Goal: Transaction & Acquisition: Obtain resource

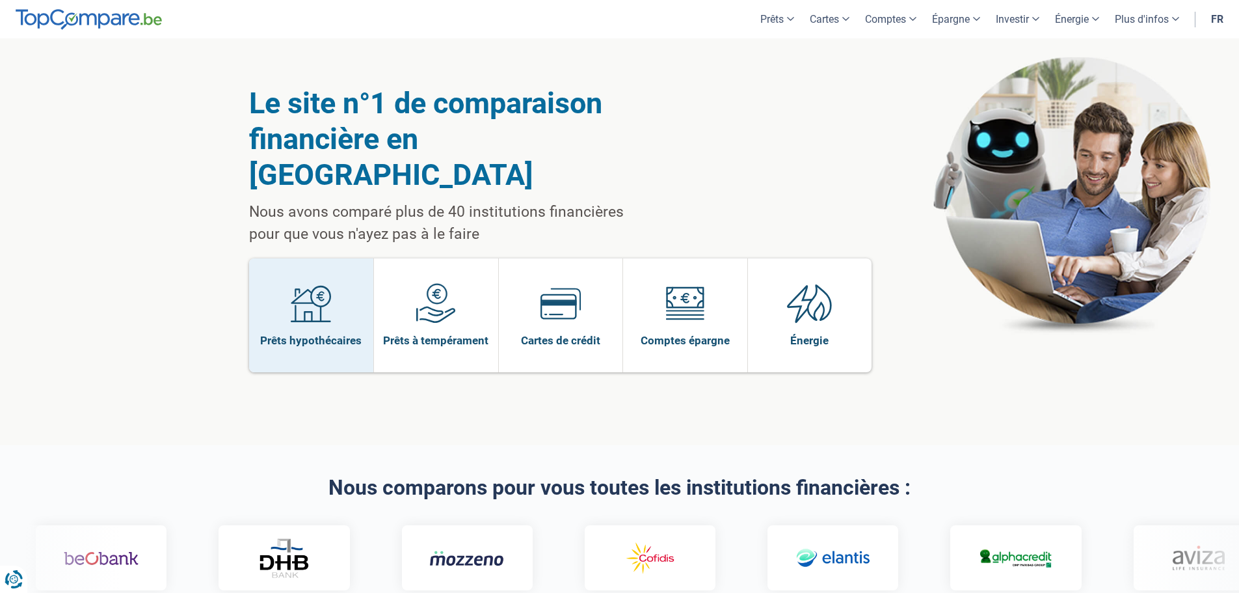
click at [298, 296] on span at bounding box center [311, 308] width 40 height 50
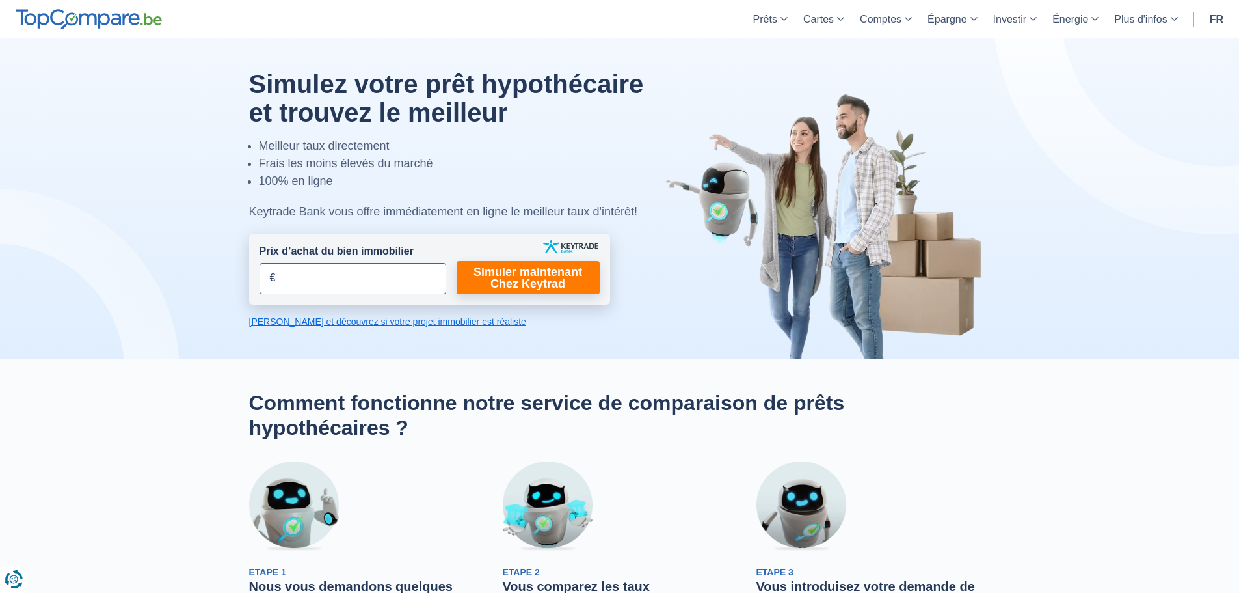
click at [321, 278] on input "Prix d’achat du bien immobilier" at bounding box center [353, 278] width 187 height 31
type input "260.000"
click at [503, 280] on link "Simuler maintenant Chez Keytrad" at bounding box center [528, 277] width 143 height 33
click at [511, 273] on link "Simuler maintenant Chez Keytrad" at bounding box center [528, 277] width 143 height 33
click at [505, 267] on link "Simuler maintenant Chez Keytrad" at bounding box center [528, 277] width 143 height 33
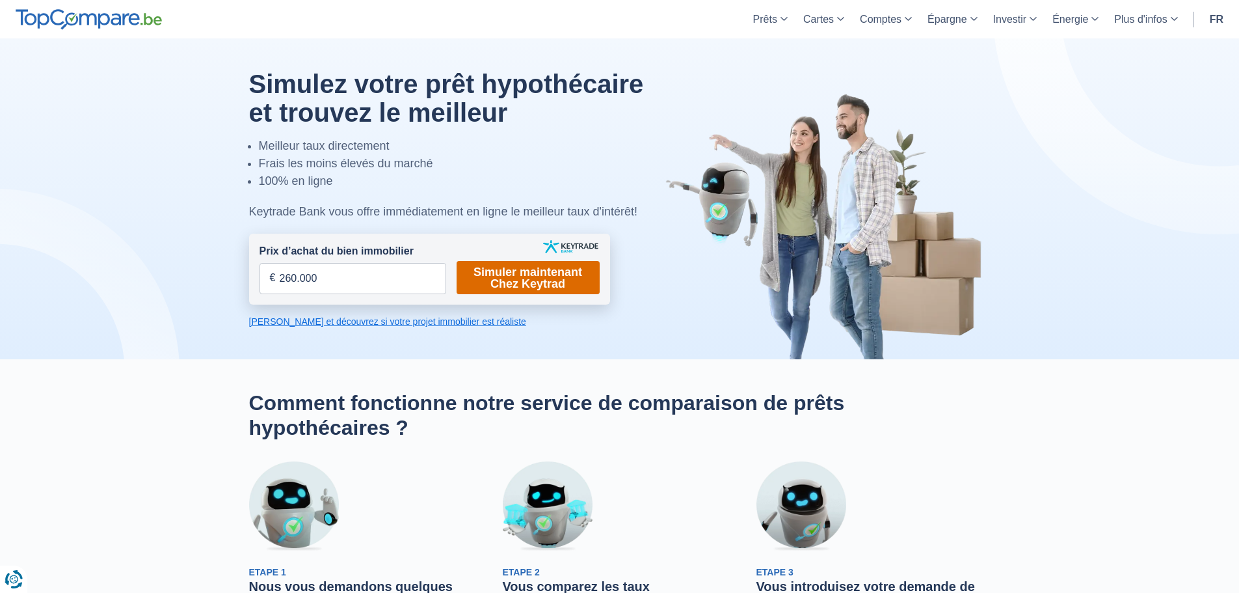
click at [505, 267] on link "Simuler maintenant Chez Keytrad" at bounding box center [528, 277] width 143 height 33
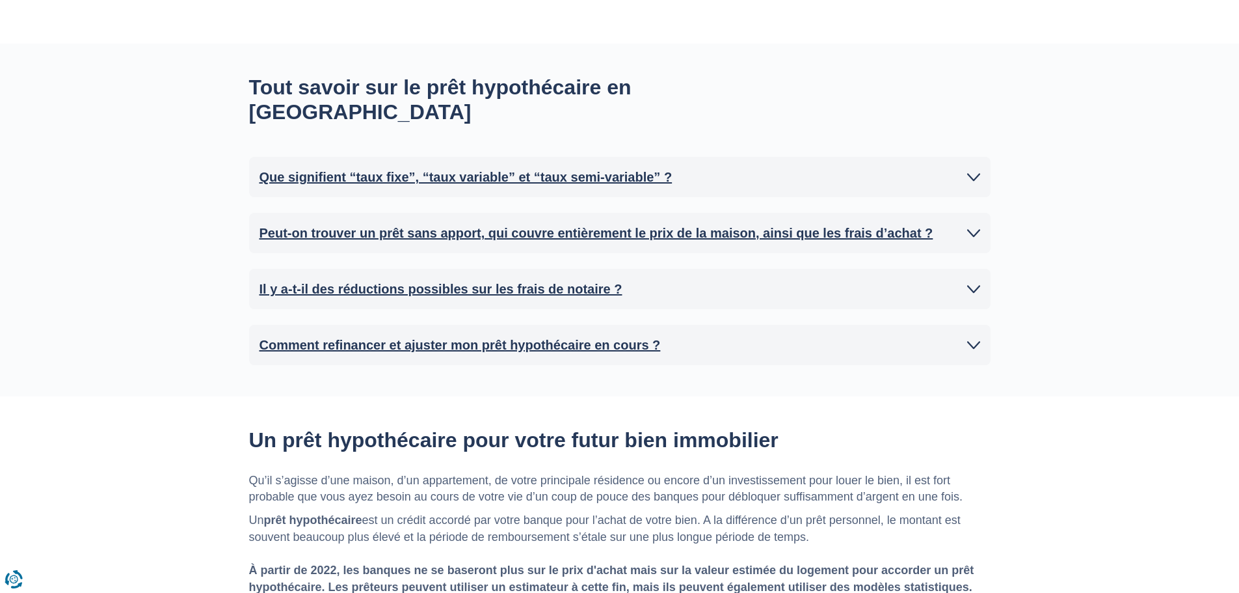
scroll to position [911, 0]
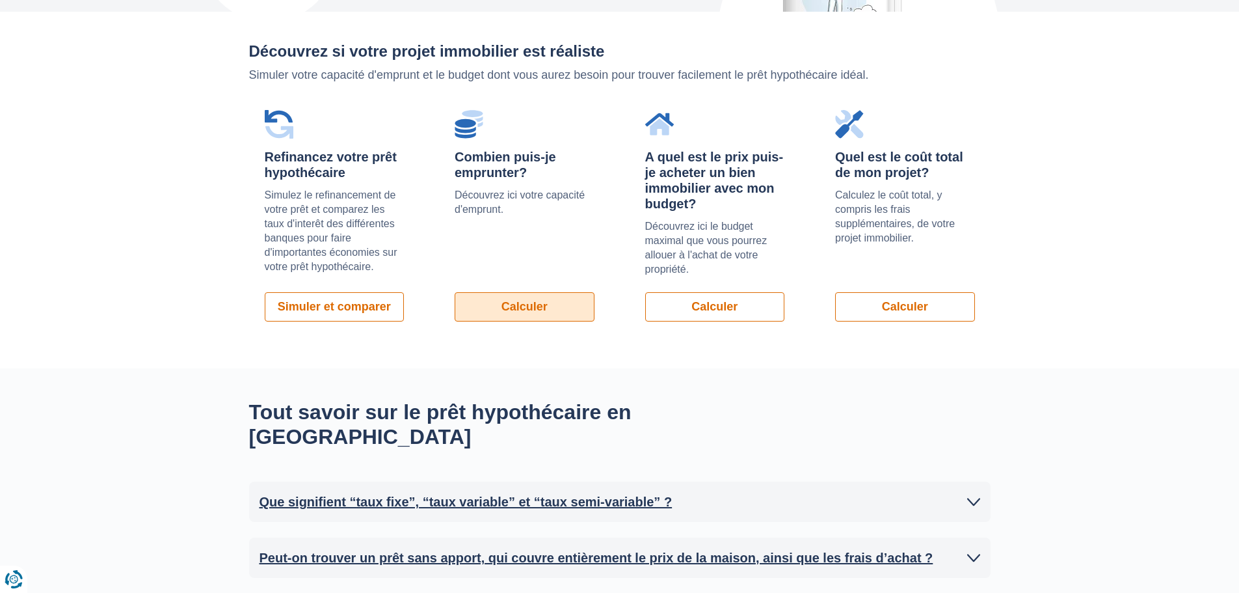
click at [525, 292] on link "Calculer" at bounding box center [525, 306] width 140 height 29
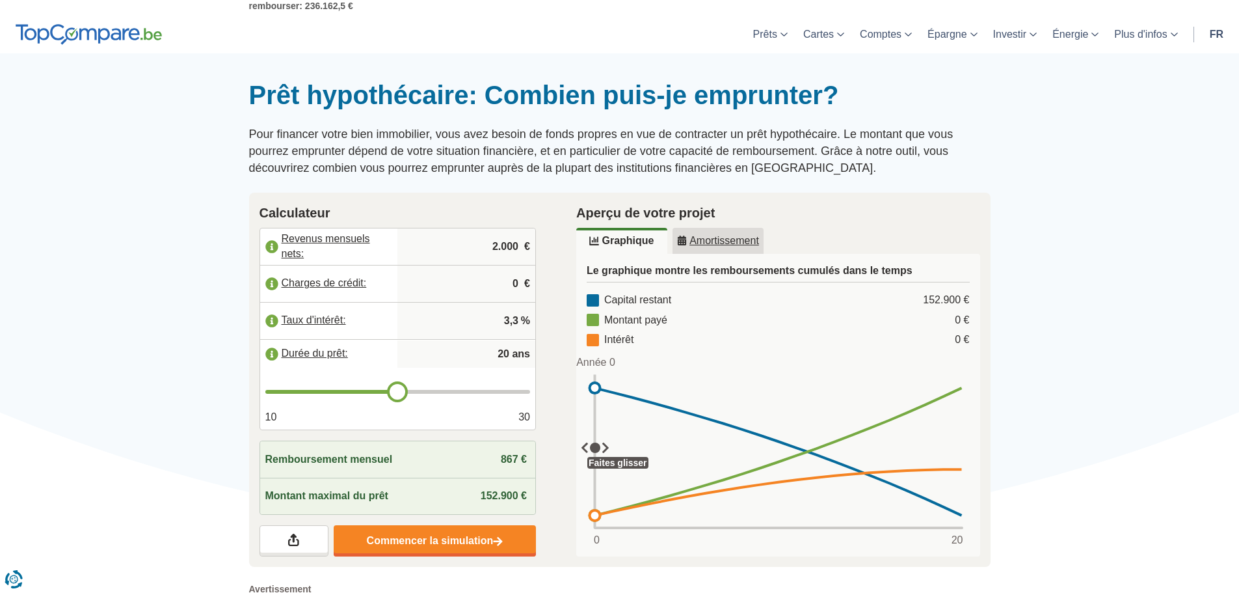
scroll to position [65, 0]
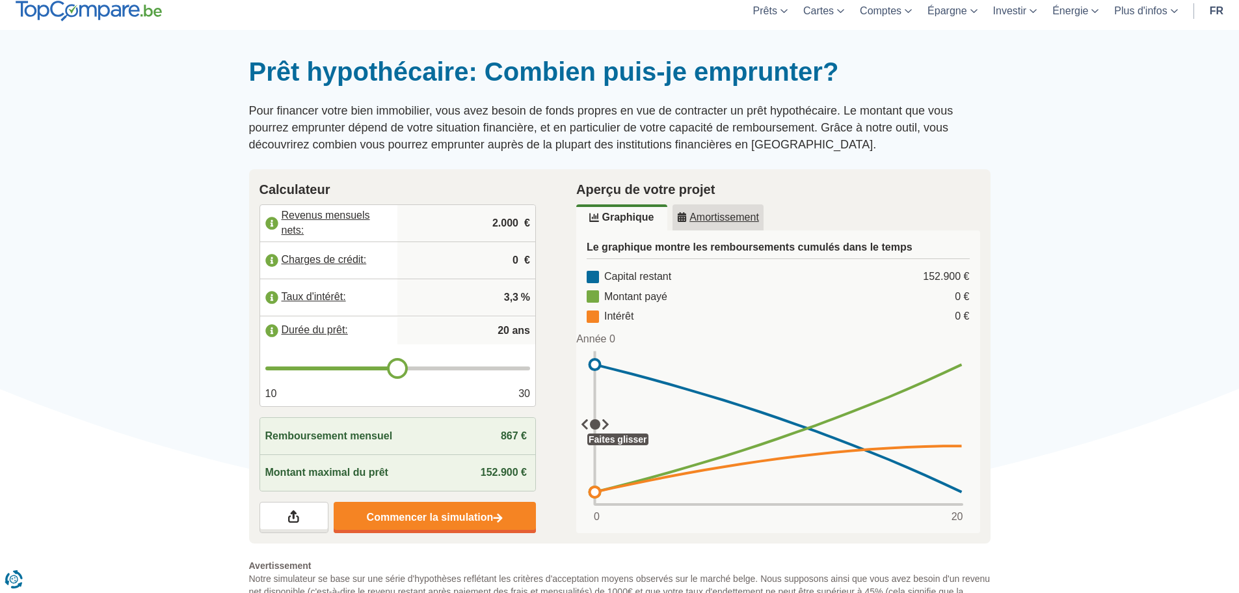
drag, startPoint x: 503, startPoint y: 221, endPoint x: 515, endPoint y: 221, distance: 11.7
click at [515, 221] on input "2.000" at bounding box center [466, 223] width 127 height 35
type input "2.446"
click at [504, 256] on input "0" at bounding box center [466, 260] width 127 height 35
click at [489, 309] on input "3,3" at bounding box center [466, 297] width 127 height 35
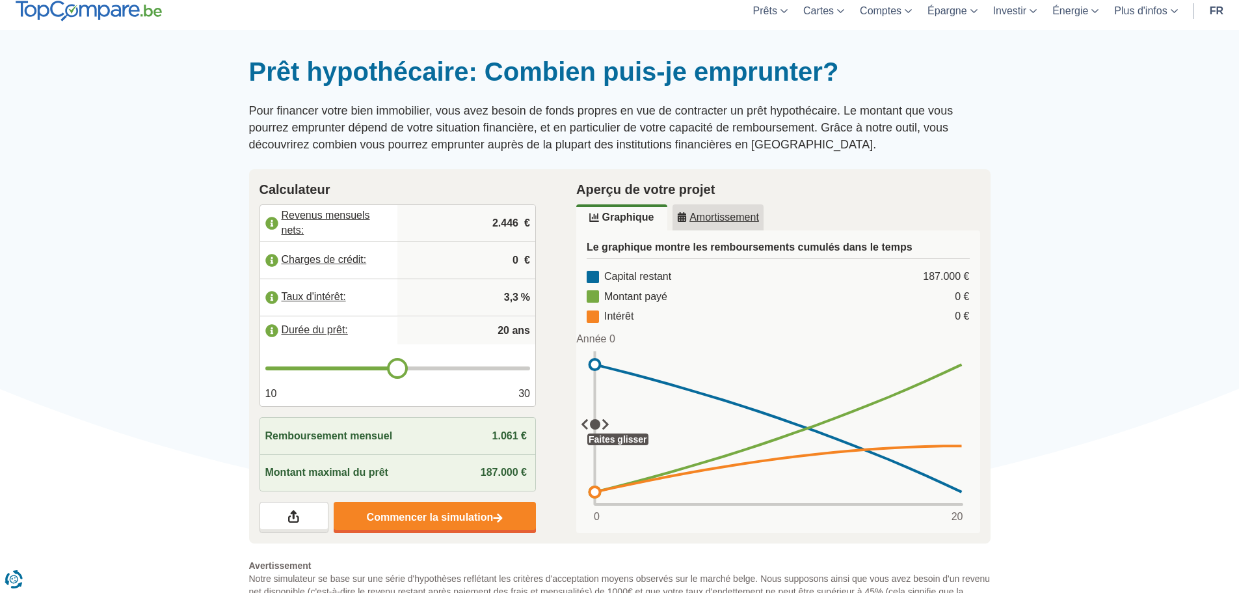
click at [518, 291] on input "3,3" at bounding box center [466, 297] width 127 height 35
click at [509, 328] on input "20" at bounding box center [466, 330] width 127 height 26
type input "25"
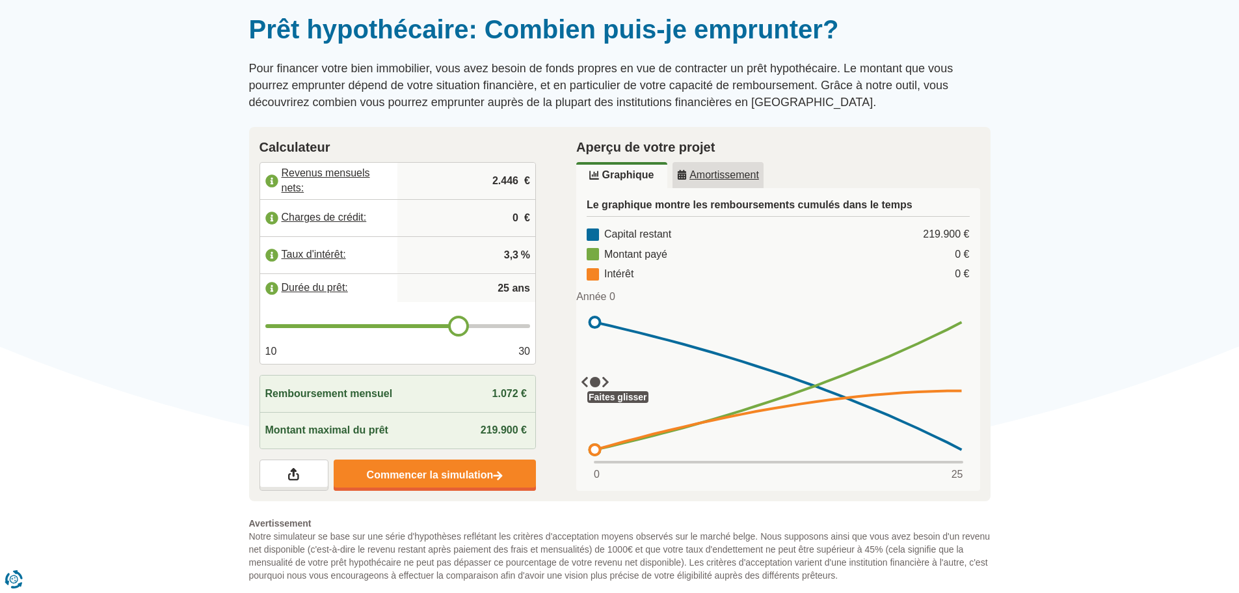
scroll to position [130, 0]
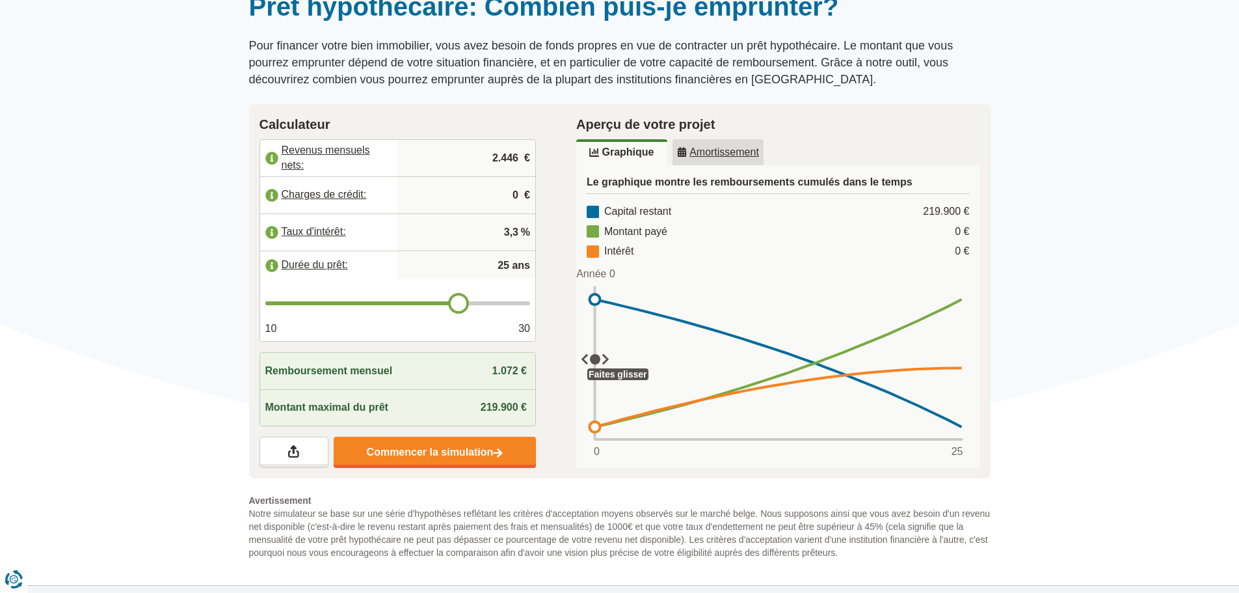
type input "25"
click at [500, 332] on div "10 30" at bounding box center [397, 328] width 265 height 15
drag, startPoint x: 477, startPoint y: 405, endPoint x: 522, endPoint y: 404, distance: 44.2
click at [522, 404] on div "Montant maximal du prêt 219.900 €" at bounding box center [398, 407] width 276 height 36
click at [715, 152] on u "Amortissement" at bounding box center [718, 152] width 82 height 10
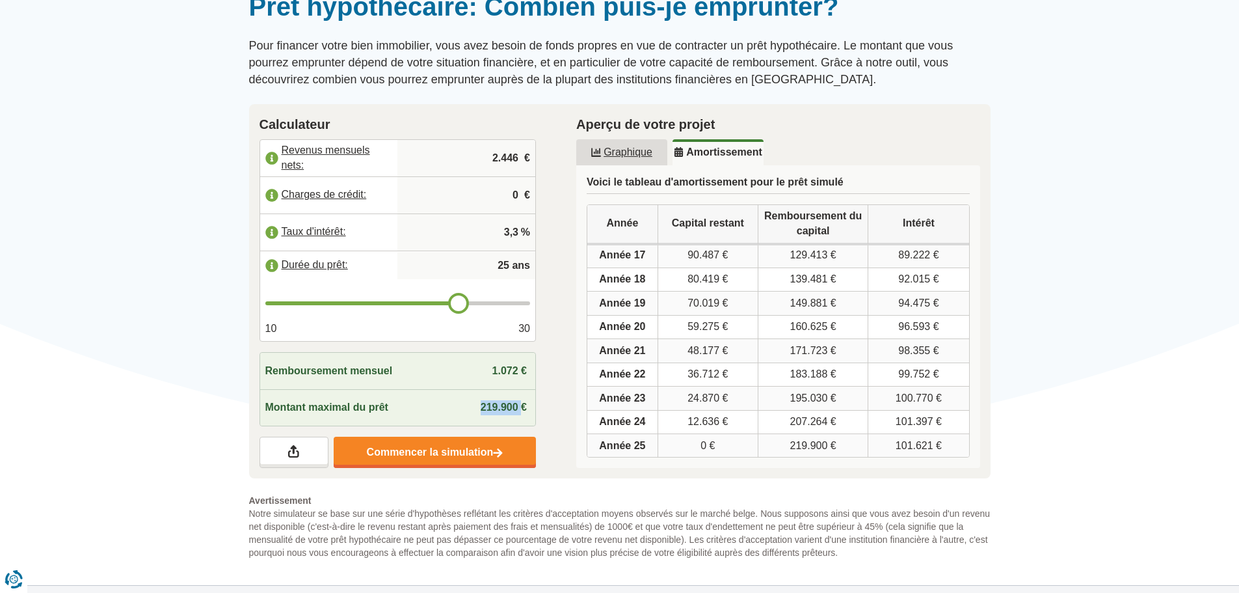
scroll to position [0, 0]
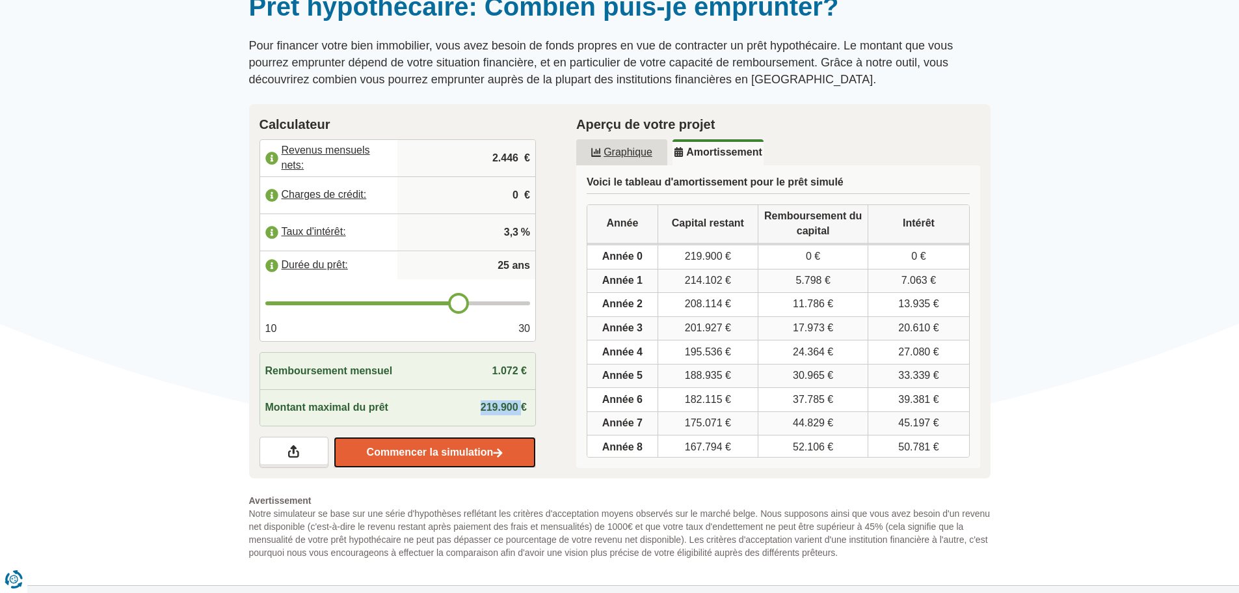
click at [514, 450] on link "Commencer la simulation" at bounding box center [435, 451] width 202 height 31
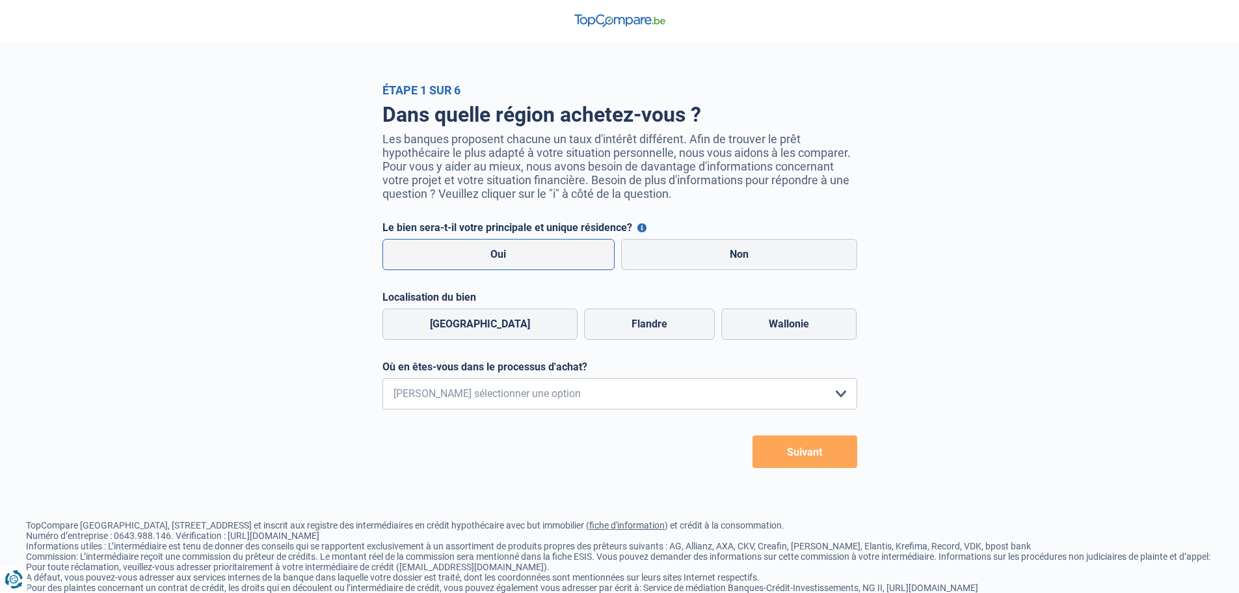
click at [512, 250] on label "Oui" at bounding box center [498, 254] width 233 height 31
click at [512, 250] on input "Oui" at bounding box center [498, 254] width 233 height 31
radio input "true"
click at [765, 326] on label "Wallonie" at bounding box center [788, 323] width 135 height 31
click at [765, 326] on input "Wallonie" at bounding box center [788, 323] width 135 height 31
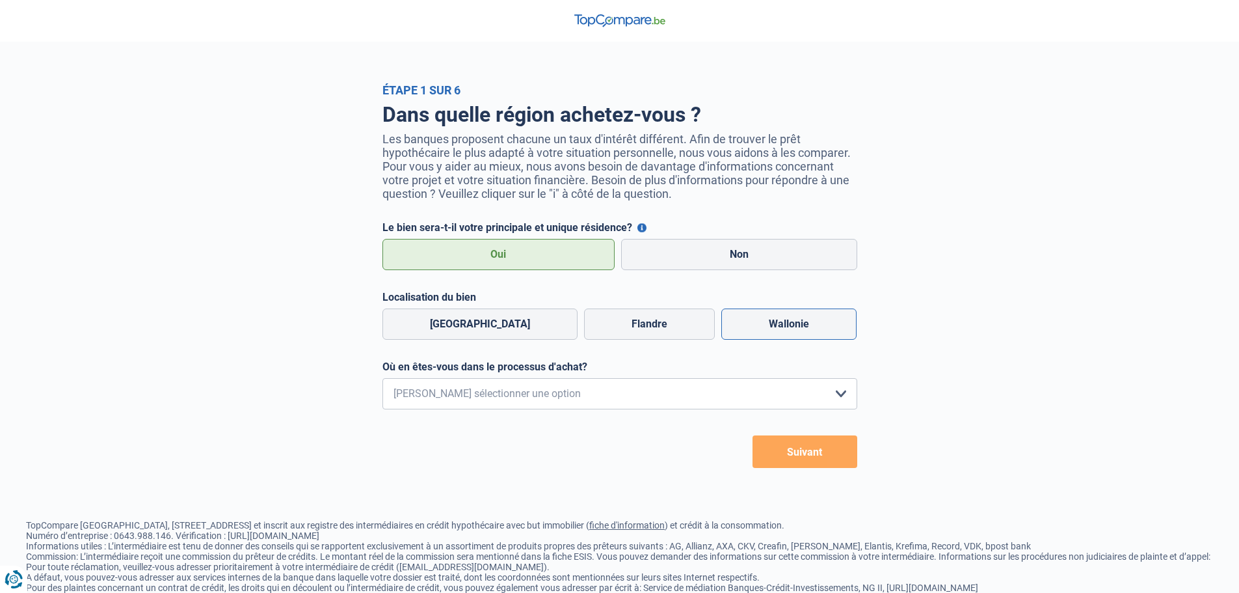
radio input "true"
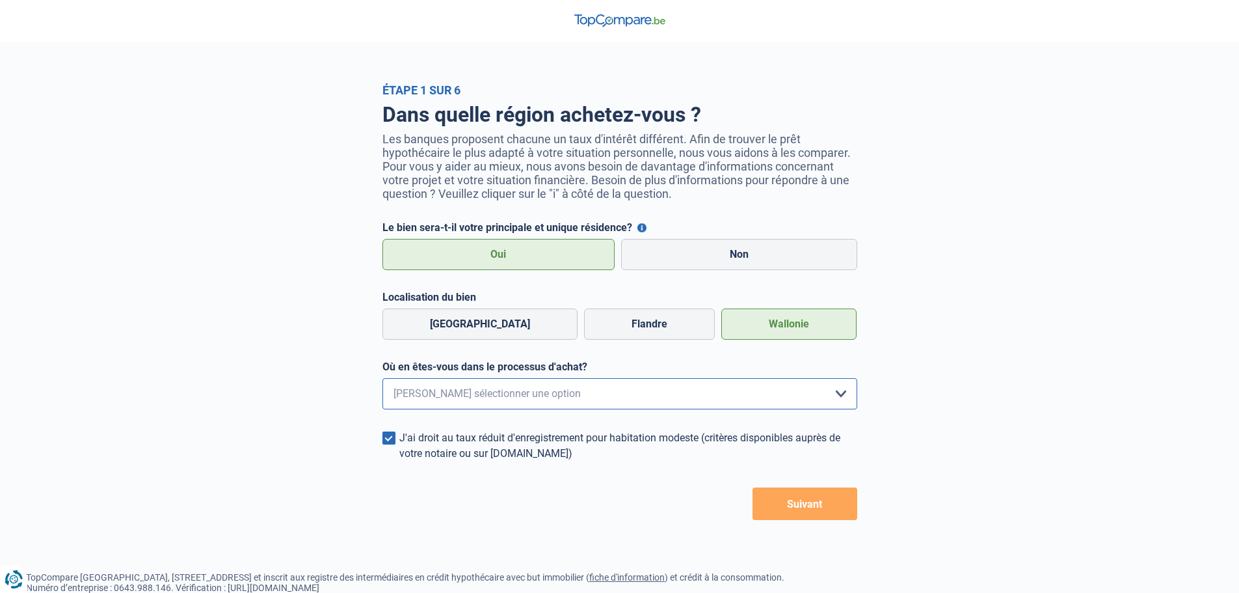
click at [511, 400] on select "Je me renseigne juste car je n'ai pas de projet d'achat concret actuellement Je…" at bounding box center [619, 393] width 475 height 31
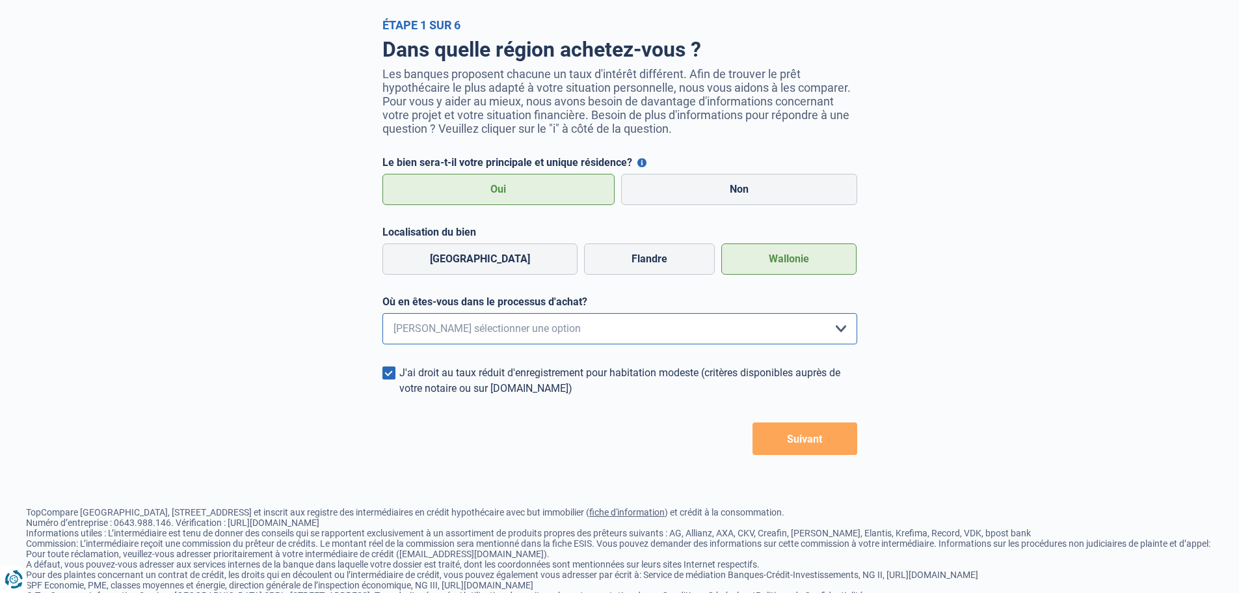
click at [416, 327] on select "Je me renseigne juste car je n'ai pas de projet d'achat concret actuellement Je…" at bounding box center [619, 328] width 475 height 31
select select "0"
click at [382, 317] on select "Je me renseigne juste car je n'ai pas de projet d'achat concret actuellement Je…" at bounding box center [619, 328] width 475 height 31
click at [783, 436] on button "Suivant" at bounding box center [805, 438] width 105 height 33
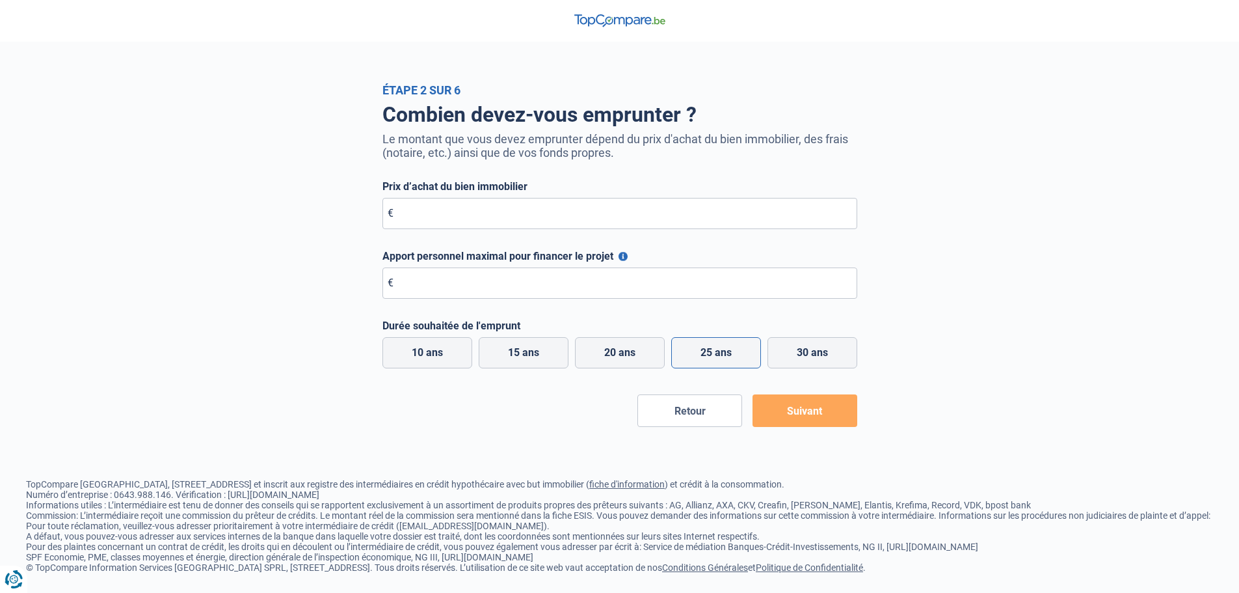
click at [702, 353] on label "25 ans" at bounding box center [716, 352] width 90 height 31
click at [702, 353] on input "25 ans" at bounding box center [716, 352] width 90 height 31
radio input "true"
click at [448, 218] on input "Prix d’achat du bien immobilier" at bounding box center [619, 213] width 475 height 31
click at [459, 285] on input "Apport personnel maximal pour financer le projet" at bounding box center [619, 282] width 475 height 31
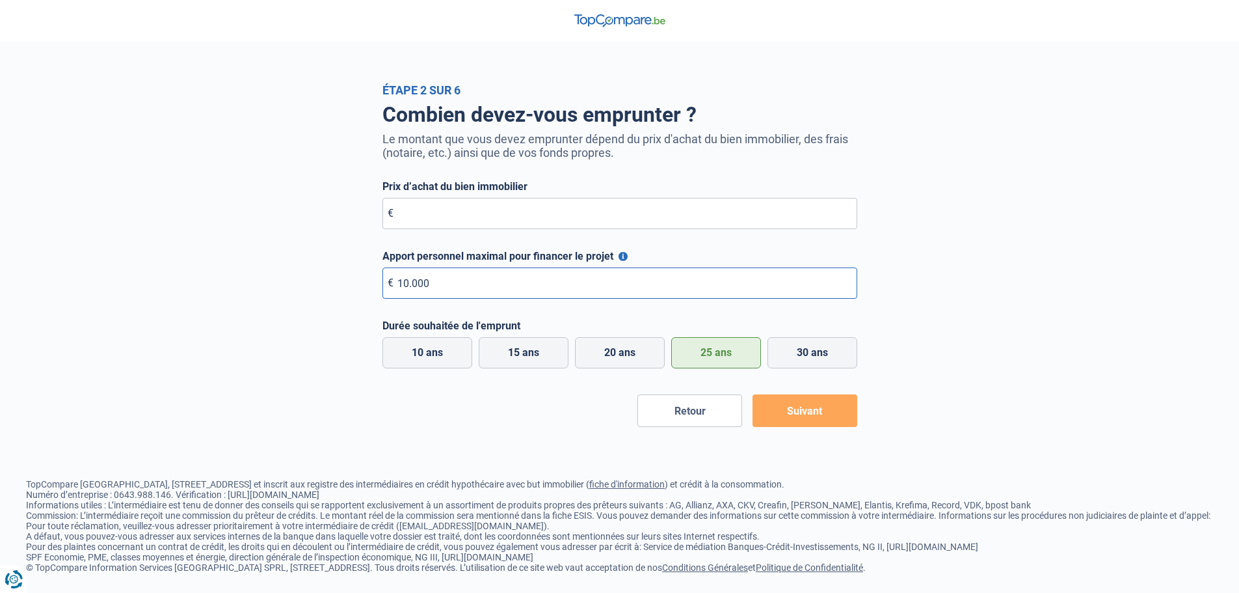
type input "10.000"
click at [429, 217] on input "Prix d’achat du bien immobilier" at bounding box center [619, 213] width 475 height 31
type input "160.000"
click at [807, 422] on button "Suivant" at bounding box center [805, 410] width 105 height 33
click at [809, 411] on button "Suivant" at bounding box center [805, 410] width 105 height 33
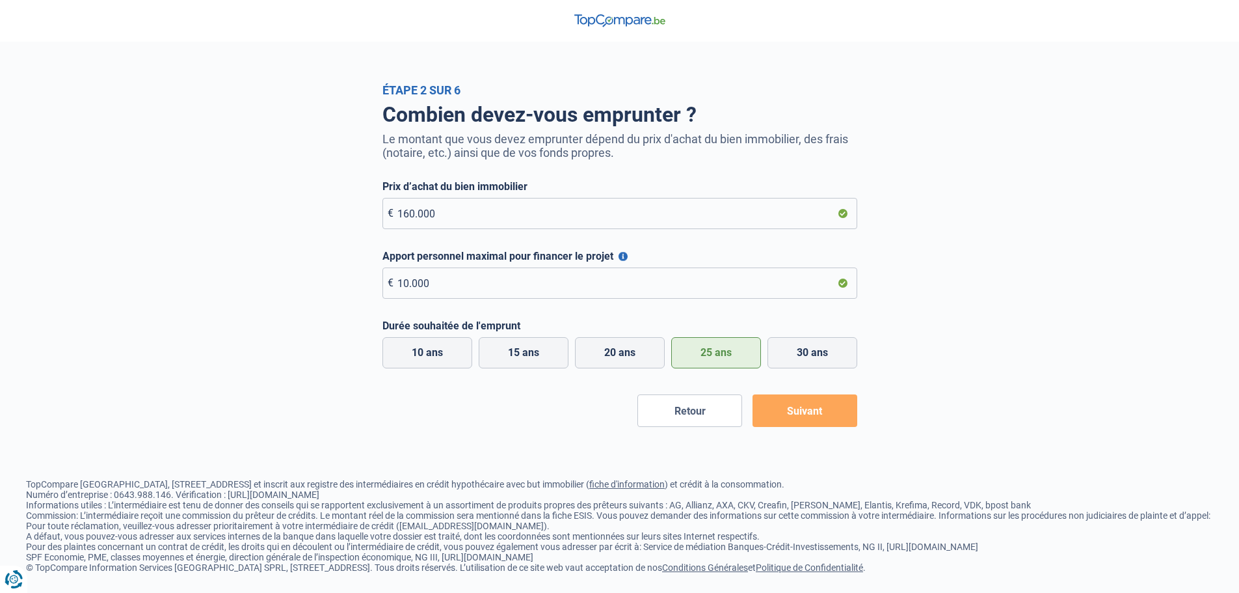
scroll to position [14, 0]
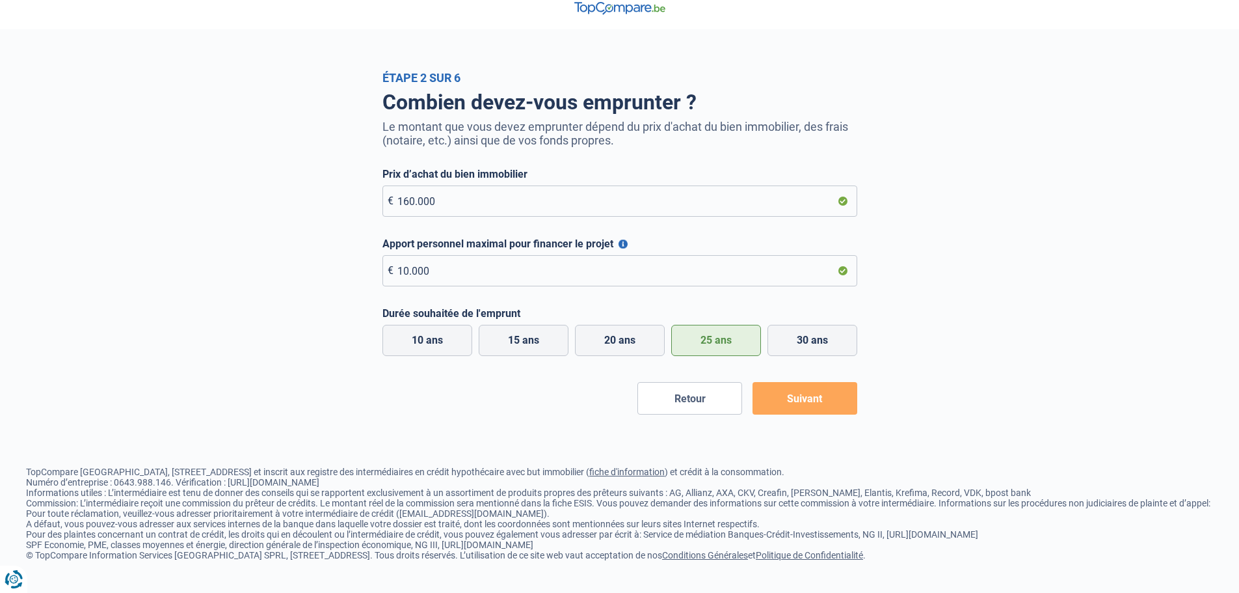
click at [807, 394] on button "Suivant" at bounding box center [805, 398] width 105 height 33
click at [1057, 402] on div "Étape 2 sur 6 Combien devez-vous emprunter ? Le montant que vous devez emprunte…" at bounding box center [619, 242] width 1239 height 343
click at [813, 397] on button "Suivant" at bounding box center [805, 398] width 105 height 33
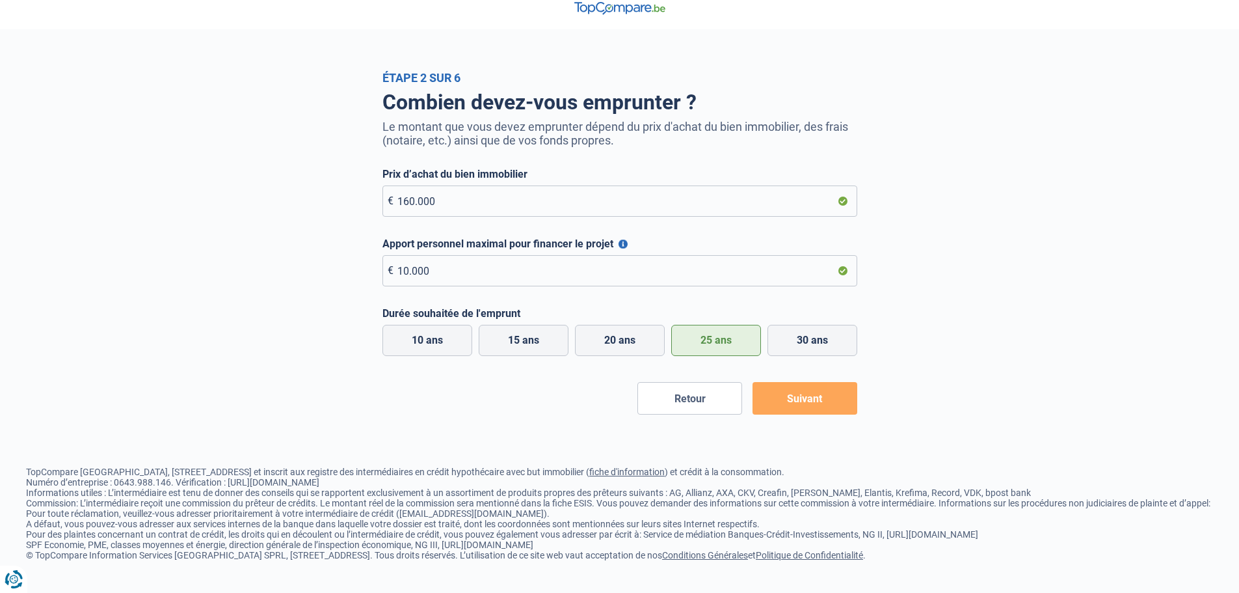
click at [814, 397] on button "Suivant" at bounding box center [805, 398] width 105 height 33
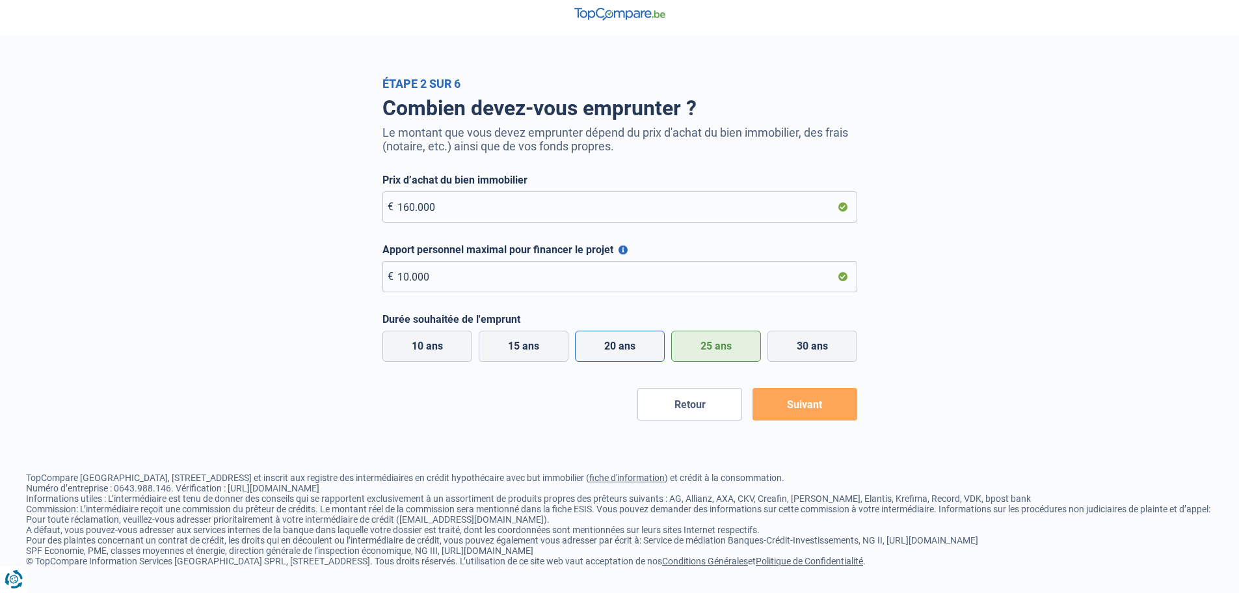
scroll to position [0, 0]
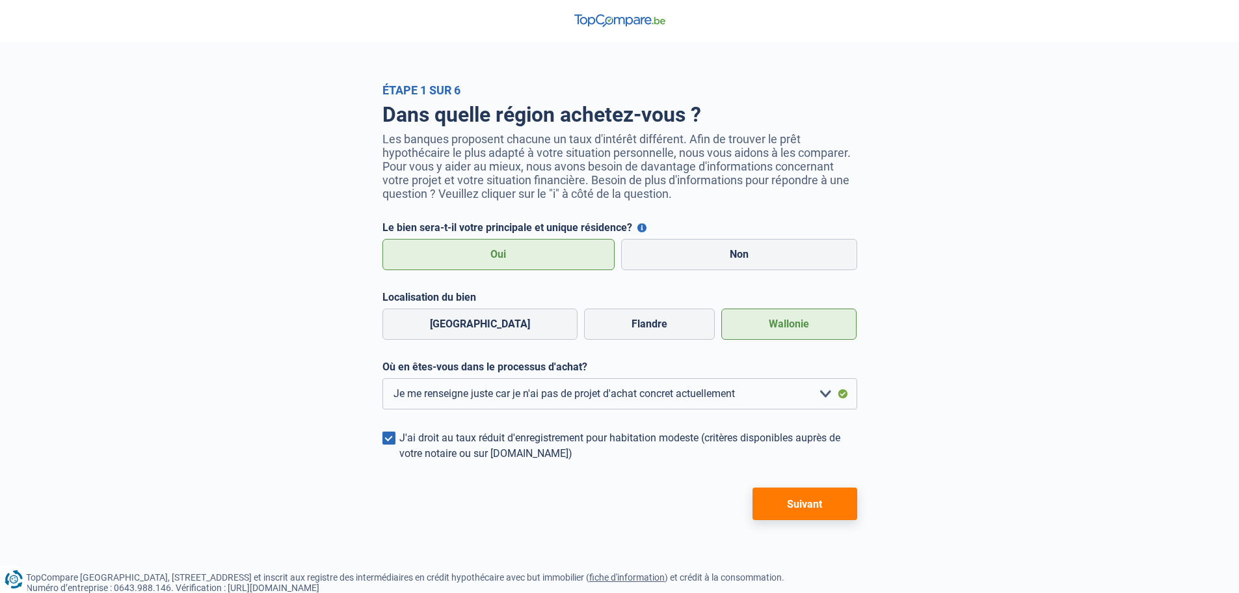
select select "0"
click at [808, 516] on button "Suivant" at bounding box center [805, 503] width 105 height 33
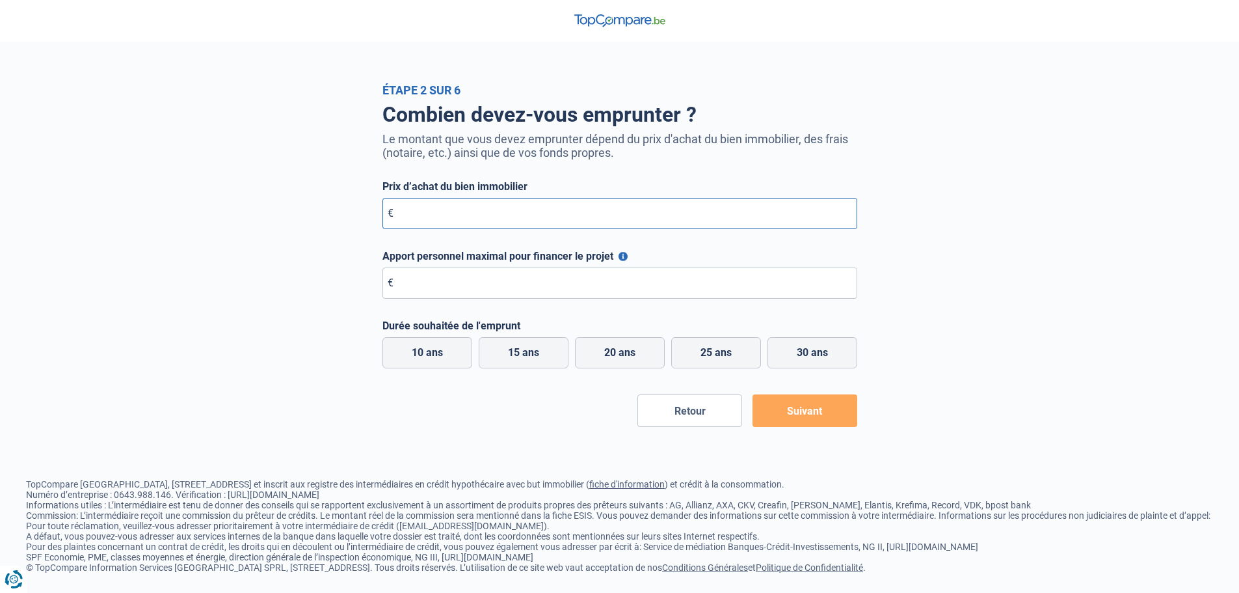
click at [428, 205] on input "Prix d’achat du bien immobilier" at bounding box center [619, 213] width 475 height 31
type input "160.000"
click at [451, 279] on input "Apport personnel maximal pour financer le projet" at bounding box center [619, 282] width 475 height 31
type input "10.000"
click at [725, 356] on label "25 ans" at bounding box center [716, 352] width 90 height 31
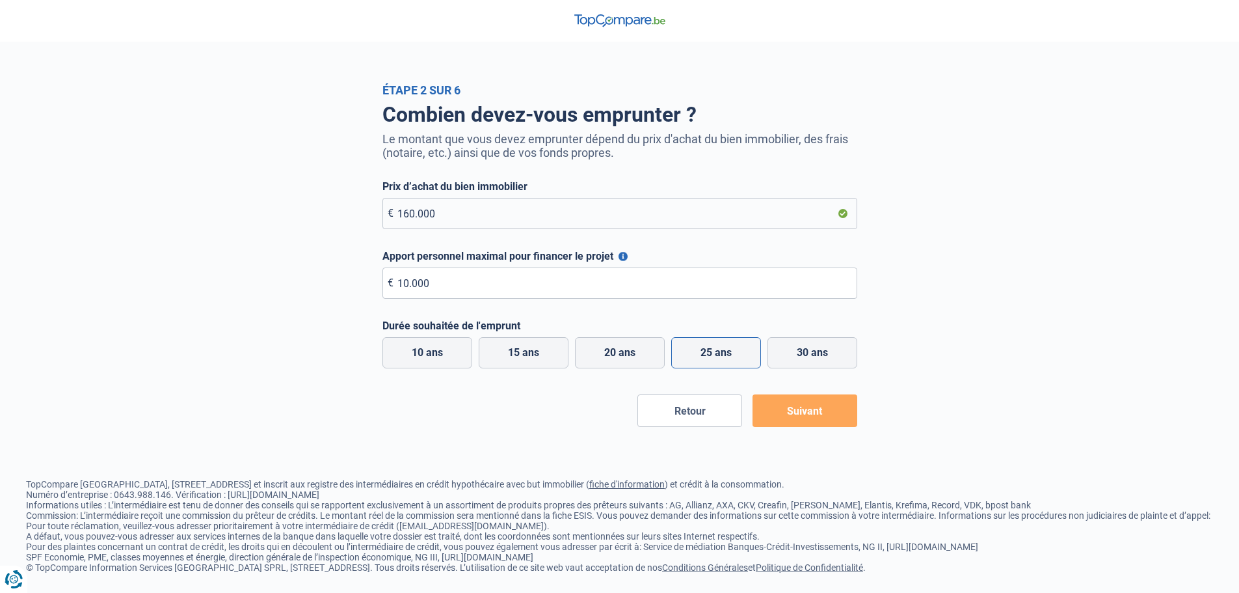
click at [725, 356] on input "25 ans" at bounding box center [716, 352] width 90 height 31
radio input "true"
click at [797, 412] on button "Suivant" at bounding box center [805, 410] width 105 height 33
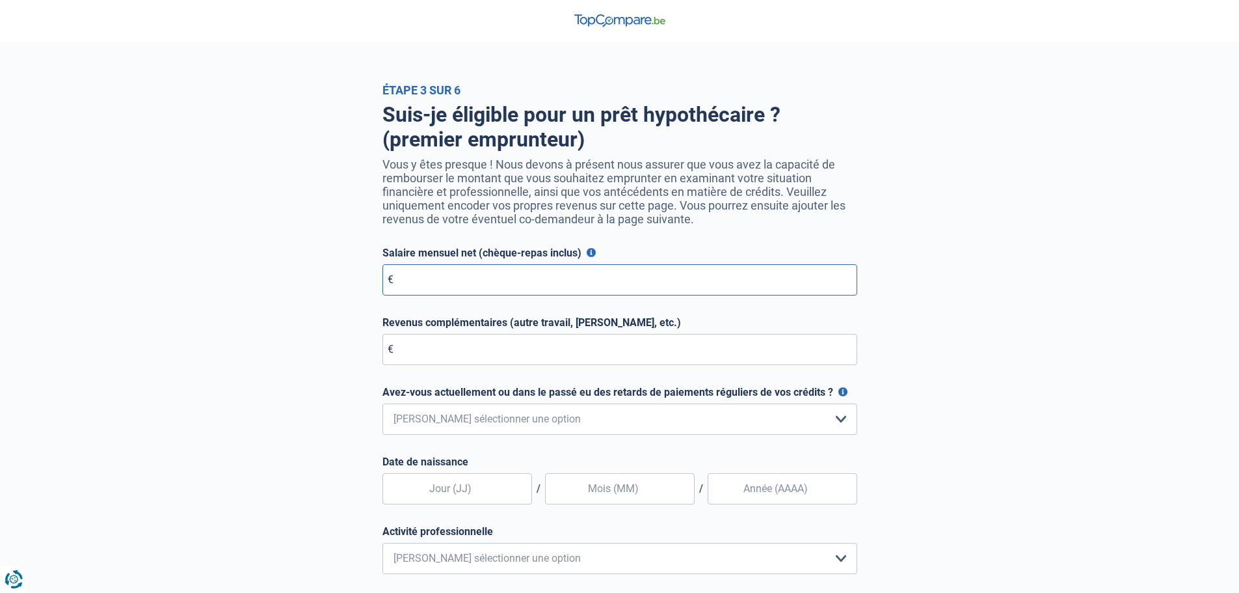
click at [431, 287] on input "Salaire mensuel net (chèque-repas inclus)" at bounding box center [619, 279] width 475 height 31
type input "2.446"
click at [457, 349] on input "Revenus complémentaires (autre travail, loyer, etc.)" at bounding box center [619, 349] width 475 height 31
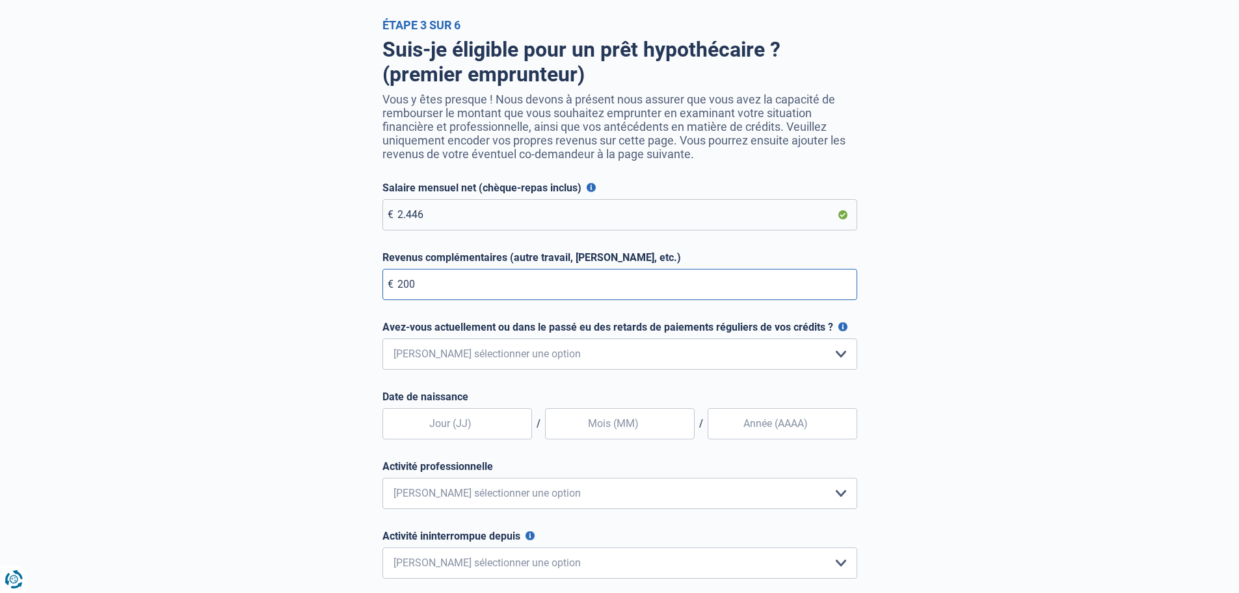
type input "200"
click at [406, 360] on select "Non, jamais Oui mais j'ai tout remboursé il y a moins d'un an Oui mais cela fai…" at bounding box center [619, 353] width 475 height 31
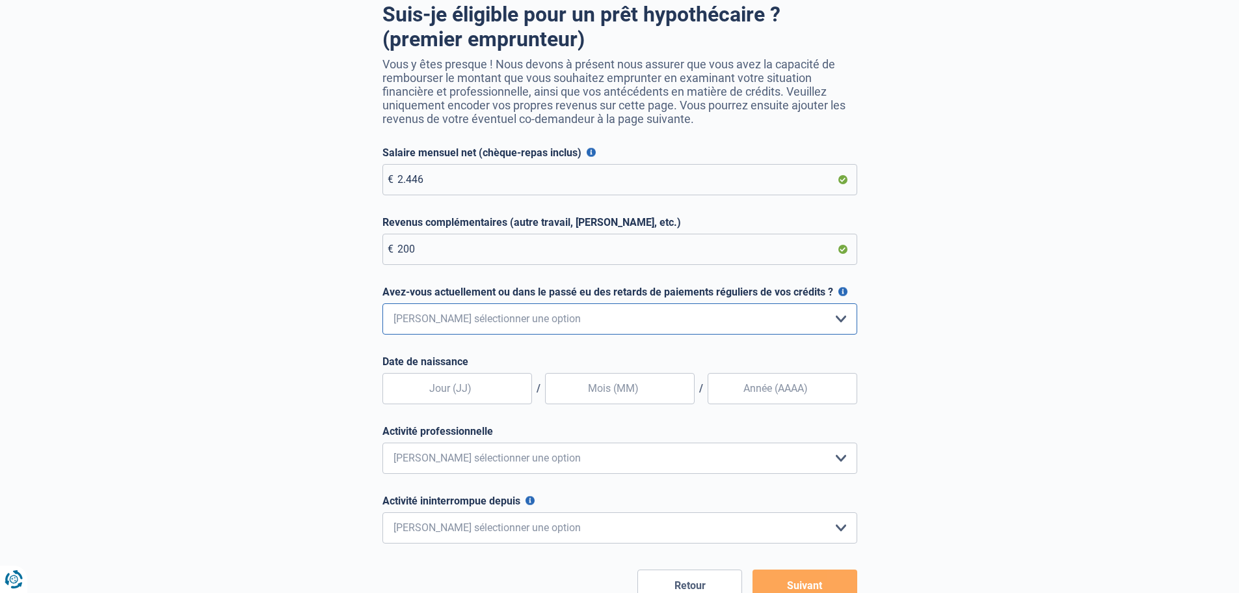
scroll to position [130, 0]
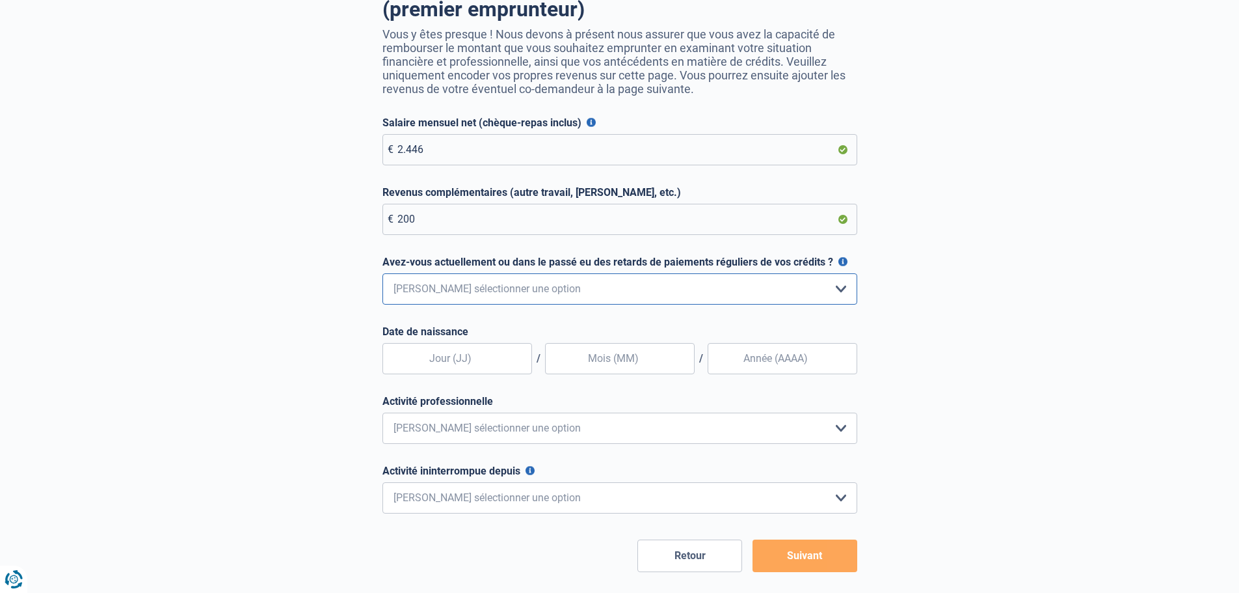
click at [448, 294] on select "Non, jamais Oui mais j'ai tout remboursé il y a moins d'un an Oui mais cela fai…" at bounding box center [619, 288] width 475 height 31
select select "0"
click at [382, 276] on select "Non, jamais Oui mais j'ai tout remboursé il y a moins d'un an Oui mais cela fai…" at bounding box center [619, 288] width 475 height 31
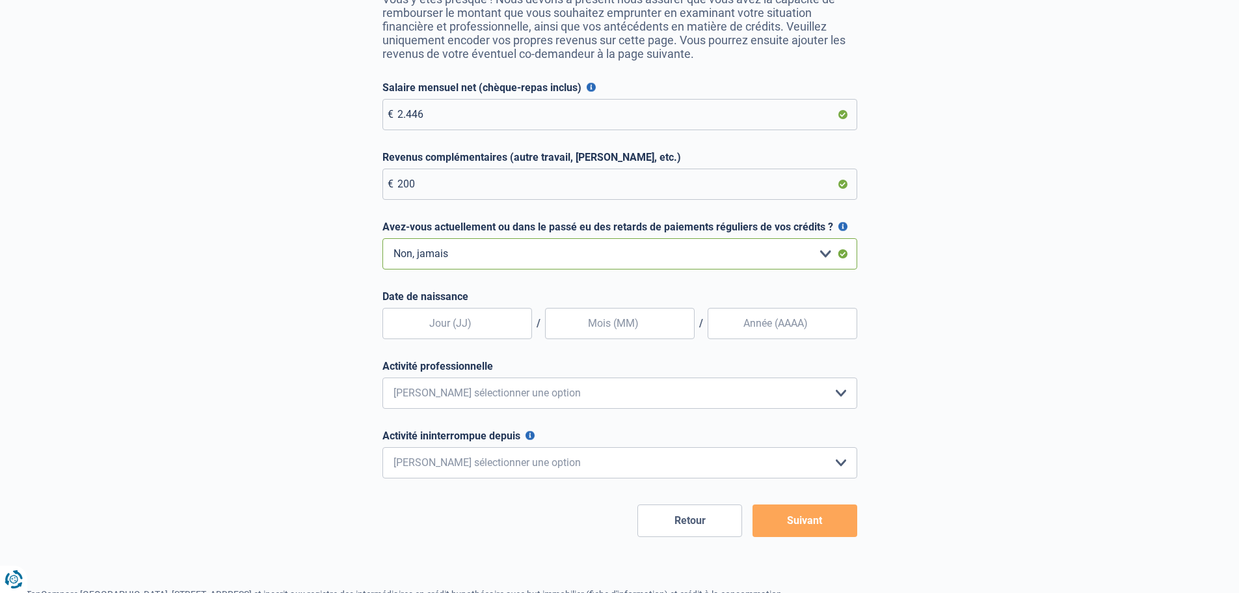
scroll to position [195, 0]
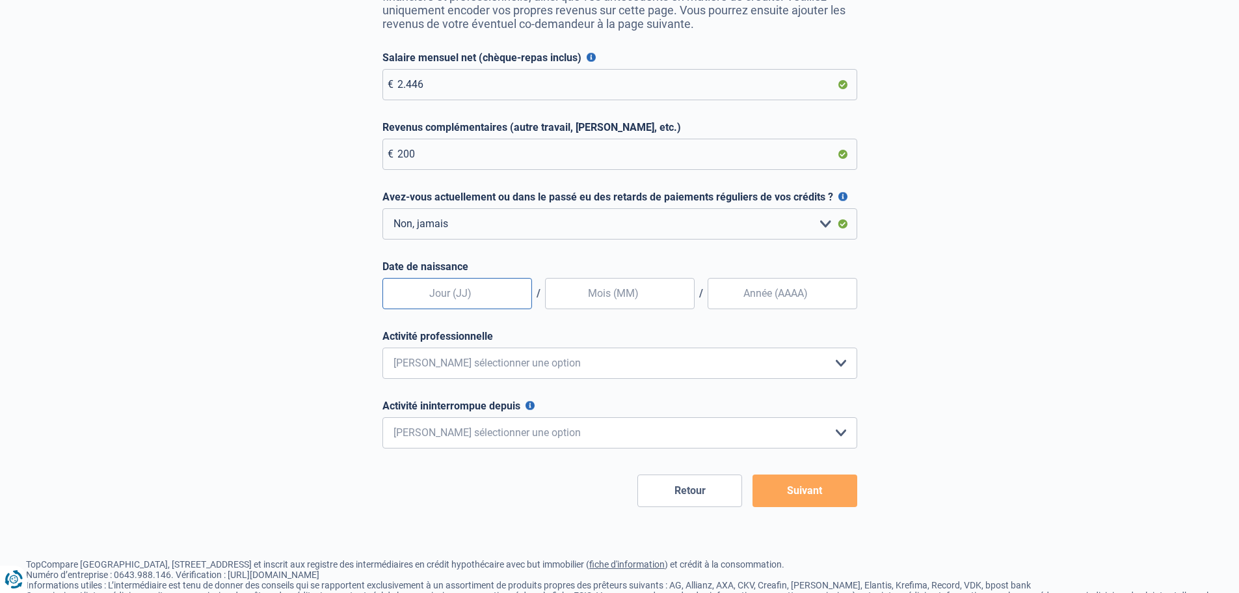
click at [442, 297] on input "text" at bounding box center [457, 293] width 150 height 31
type input "23"
type input "03"
type input "1998"
click at [498, 361] on select "Employé privé Ouvrier Fonctionnaire Indépendant Dirigeant d'entreprise Pensionn…" at bounding box center [619, 362] width 475 height 31
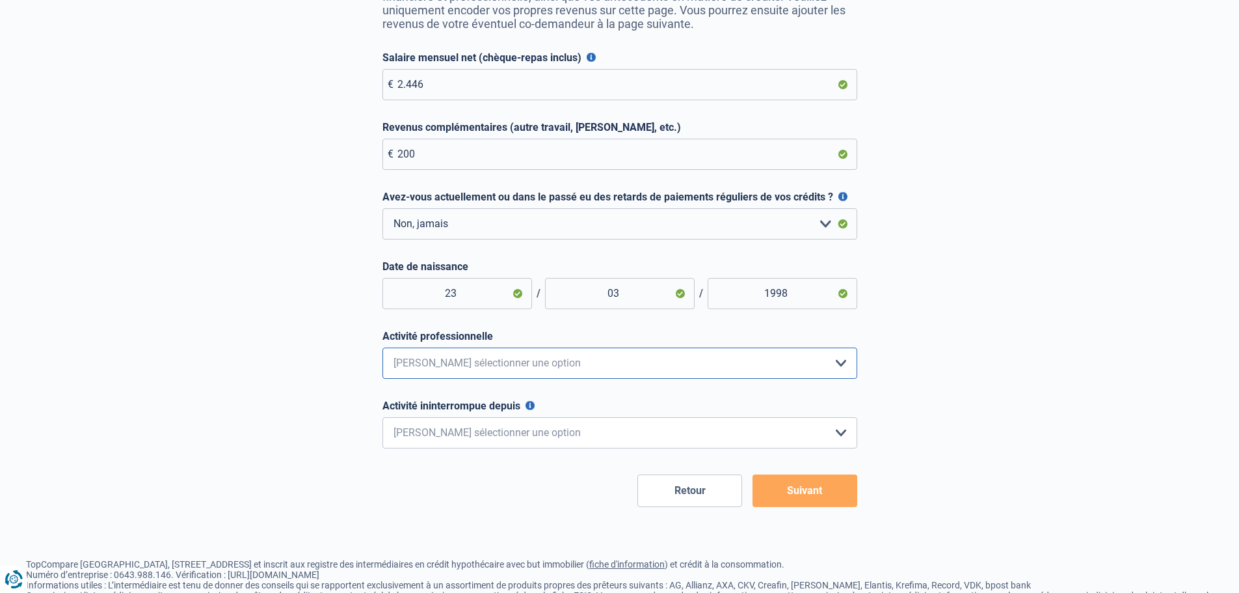
select select "privateEmployee"
click at [382, 351] on select "Employé privé Ouvrier Fonctionnaire Indépendant Dirigeant d'entreprise Pensionn…" at bounding box center [619, 362] width 475 height 31
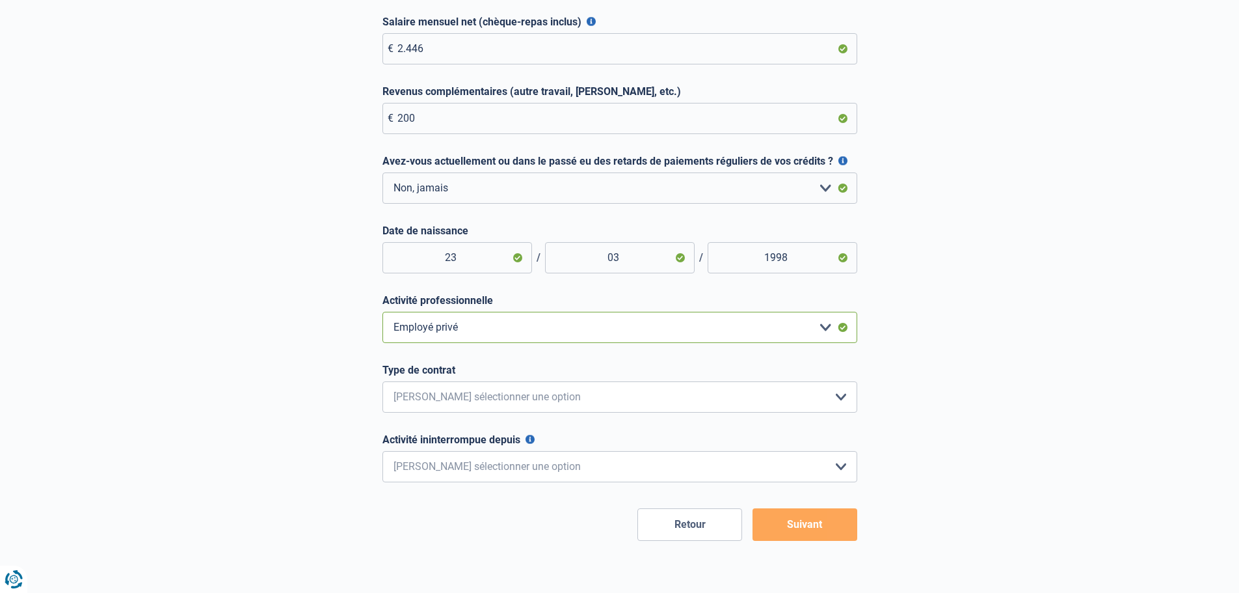
scroll to position [260, 0]
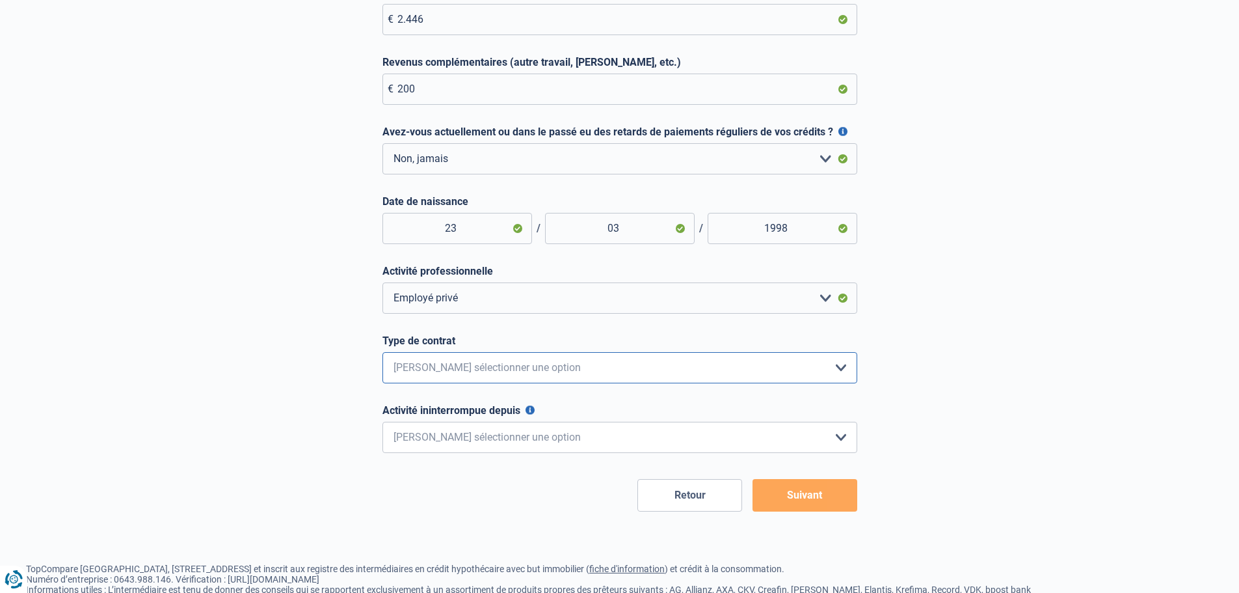
click at [473, 372] on select "Intérimaire Contrat à Durée Indéterminée Contrat à Durée Déterminée Veuillez sé…" at bounding box center [619, 367] width 475 height 31
click at [469, 374] on select "Intérimaire Contrat à Durée Indéterminée Contrat à Durée Déterminée Veuillez sé…" at bounding box center [619, 367] width 475 height 31
select select "permanent"
click at [382, 355] on select "Intérimaire Contrat à Durée Indéterminée Contrat à Durée Déterminée Veuillez sé…" at bounding box center [619, 367] width 475 height 31
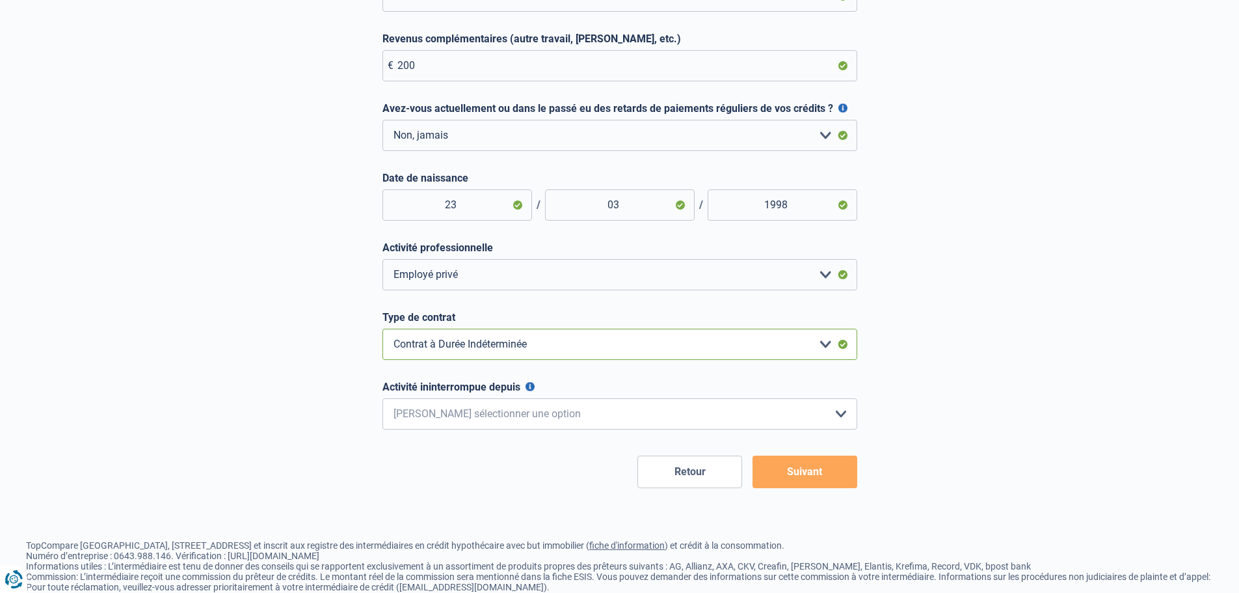
scroll to position [325, 0]
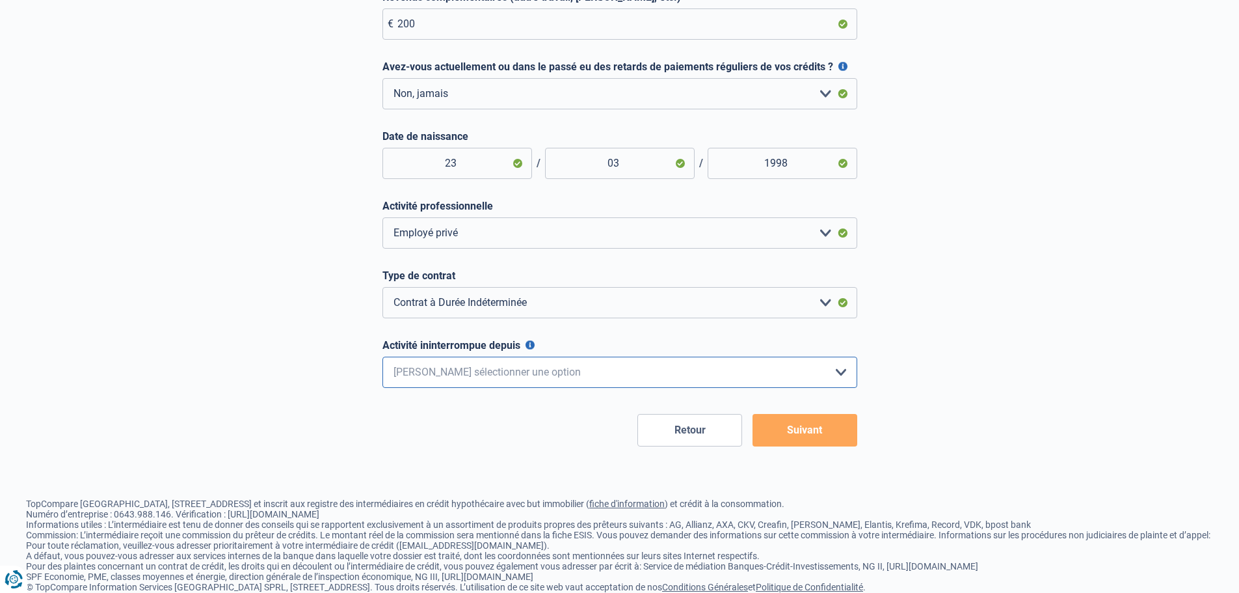
click at [447, 384] on select "< 6 mois 6 - 12 mois 12 - 24 mois 24 - 36 mois > 36 mois Veuillez sélectionner …" at bounding box center [619, 371] width 475 height 31
drag, startPoint x: 447, startPoint y: 380, endPoint x: 397, endPoint y: 340, distance: 63.9
click at [447, 380] on select "< 6 mois 6 - 12 mois 12 - 24 mois 24 - 36 mois > 36 mois Veuillez sélectionner …" at bounding box center [619, 371] width 475 height 31
click at [469, 369] on select "< 6 mois 6 - 12 mois 12 - 24 mois 24 - 36 mois > 36 mois Veuillez sélectionner …" at bounding box center [619, 371] width 475 height 31
select select "more36"
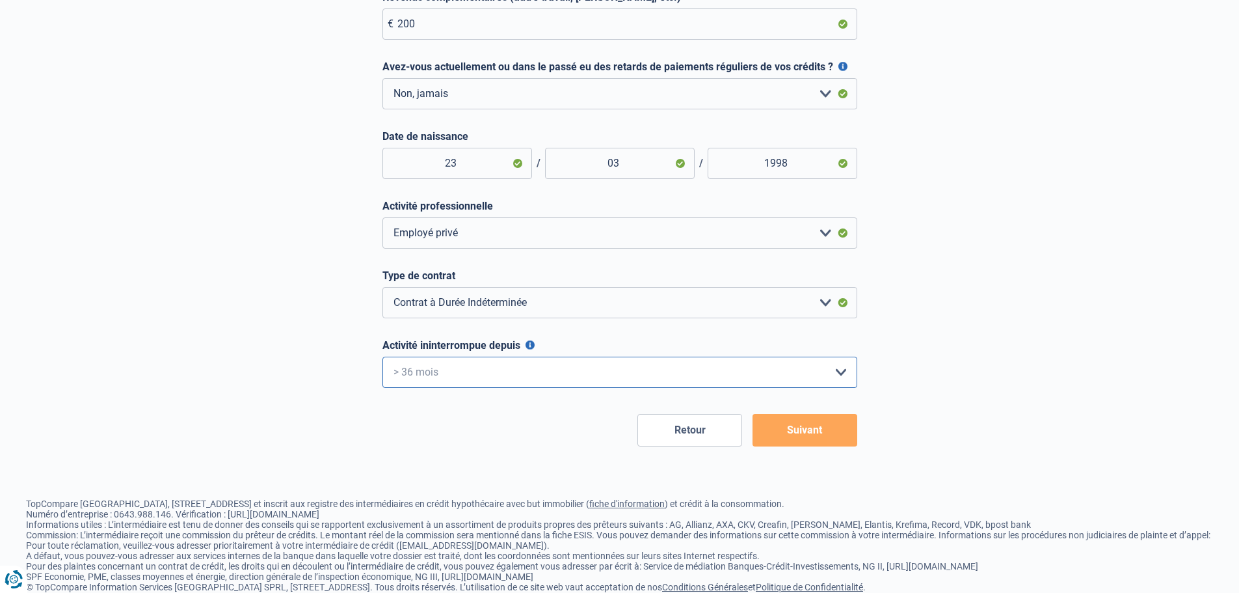
click at [382, 360] on select "< 6 mois 6 - 12 mois 12 - 24 mois 24 - 36 mois > 36 mois Veuillez sélectionner …" at bounding box center [619, 371] width 475 height 31
click at [797, 440] on button "Suivant" at bounding box center [805, 430] width 105 height 33
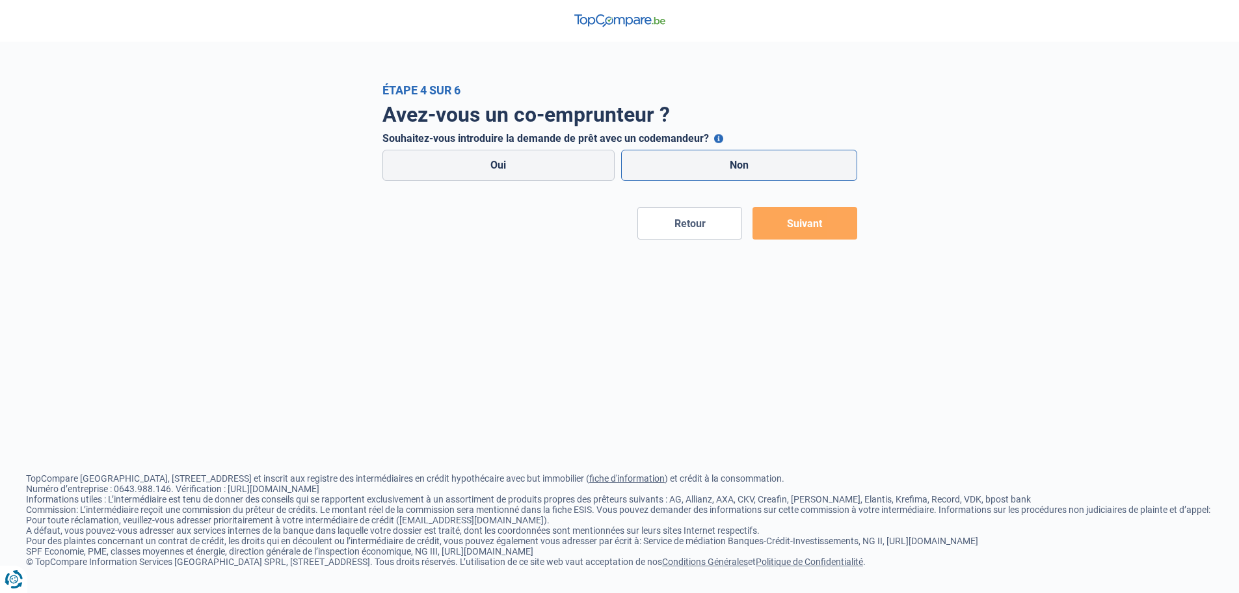
click at [704, 160] on label "Non" at bounding box center [739, 165] width 236 height 31
click at [704, 160] on input "Non" at bounding box center [739, 165] width 236 height 31
radio input "true"
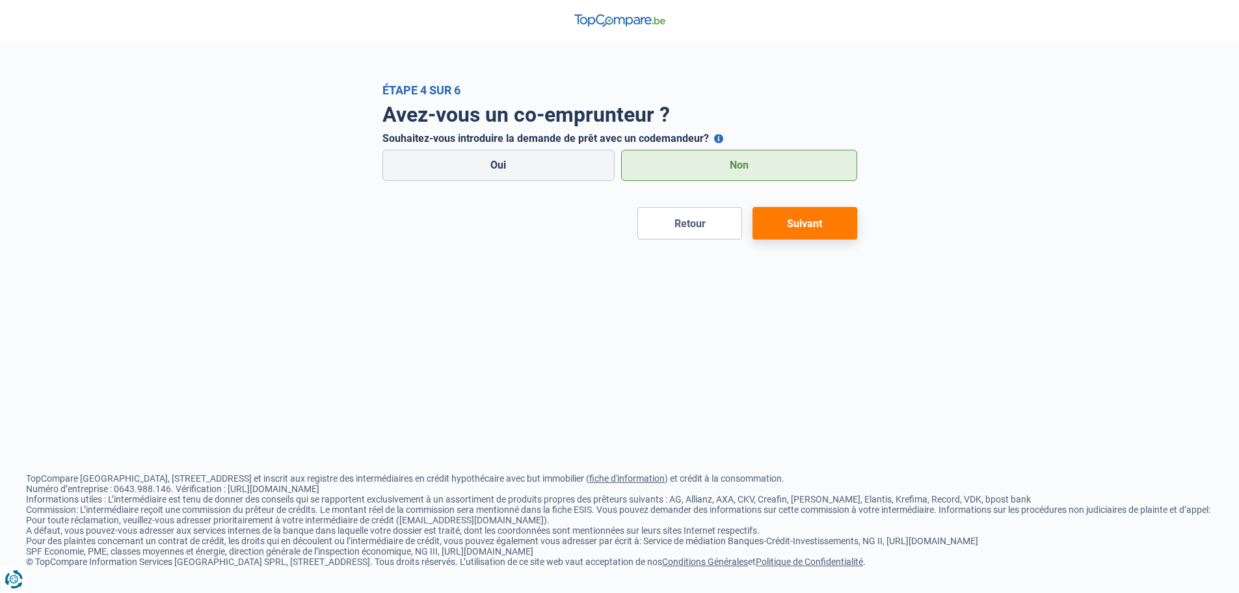
click at [804, 223] on button "Suivant" at bounding box center [805, 223] width 105 height 33
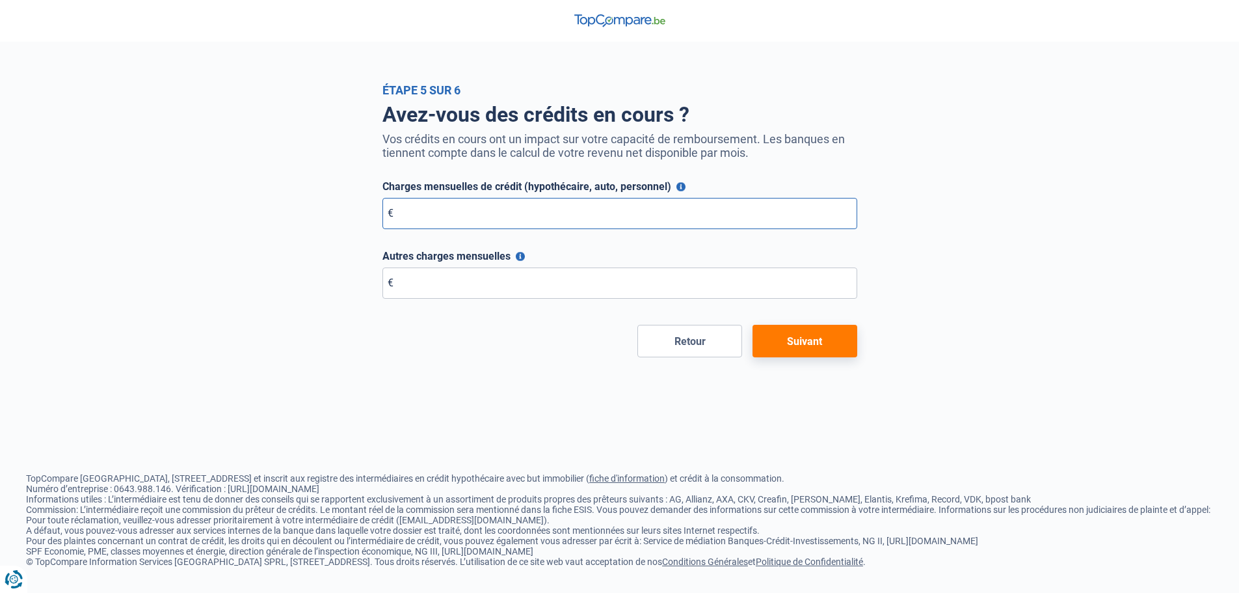
click at [425, 220] on input "Charges mensuelles de crédit (hypothécaire, auto, personnel)" at bounding box center [619, 213] width 475 height 31
type input "0"
click at [799, 343] on button "Suivant" at bounding box center [805, 341] width 105 height 33
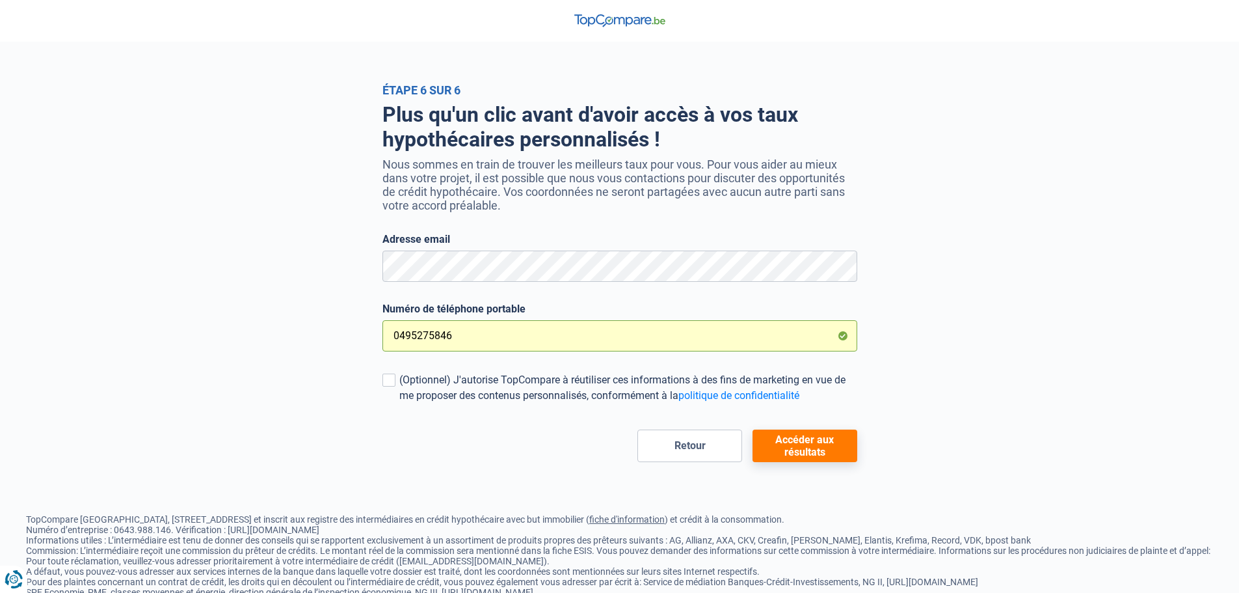
click at [477, 341] on input "0495275846" at bounding box center [619, 335] width 475 height 31
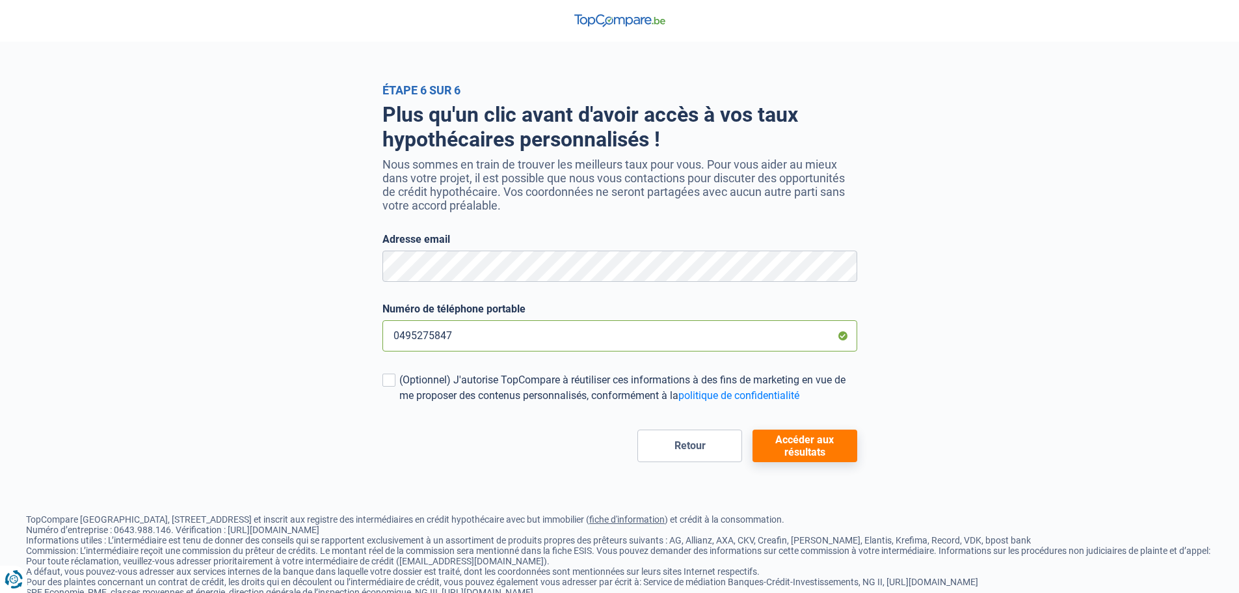
type input "0495275847"
click at [790, 449] on button "Accéder aux résultats" at bounding box center [805, 445] width 105 height 33
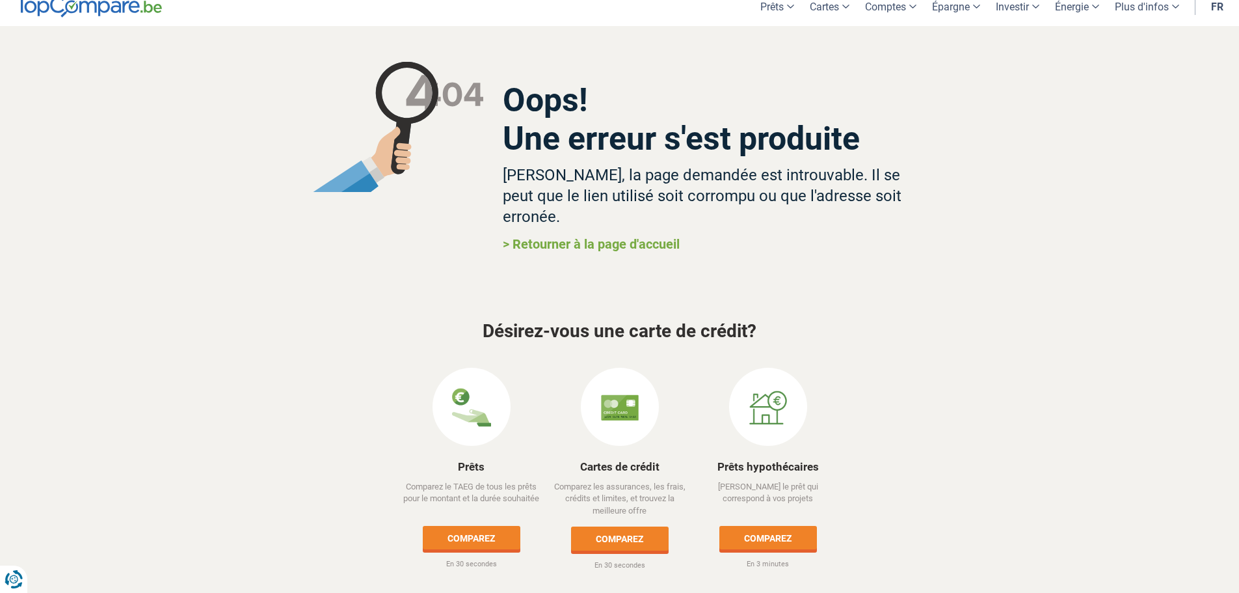
scroll to position [15, 0]
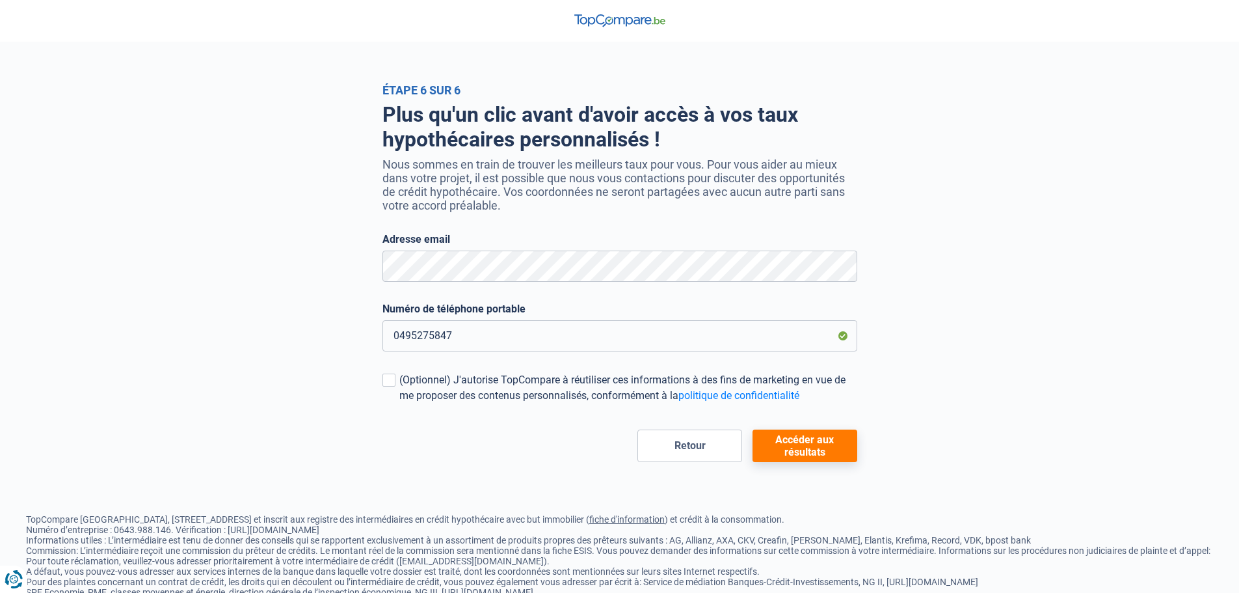
click at [804, 448] on button "Accéder aux résultats" at bounding box center [805, 445] width 105 height 33
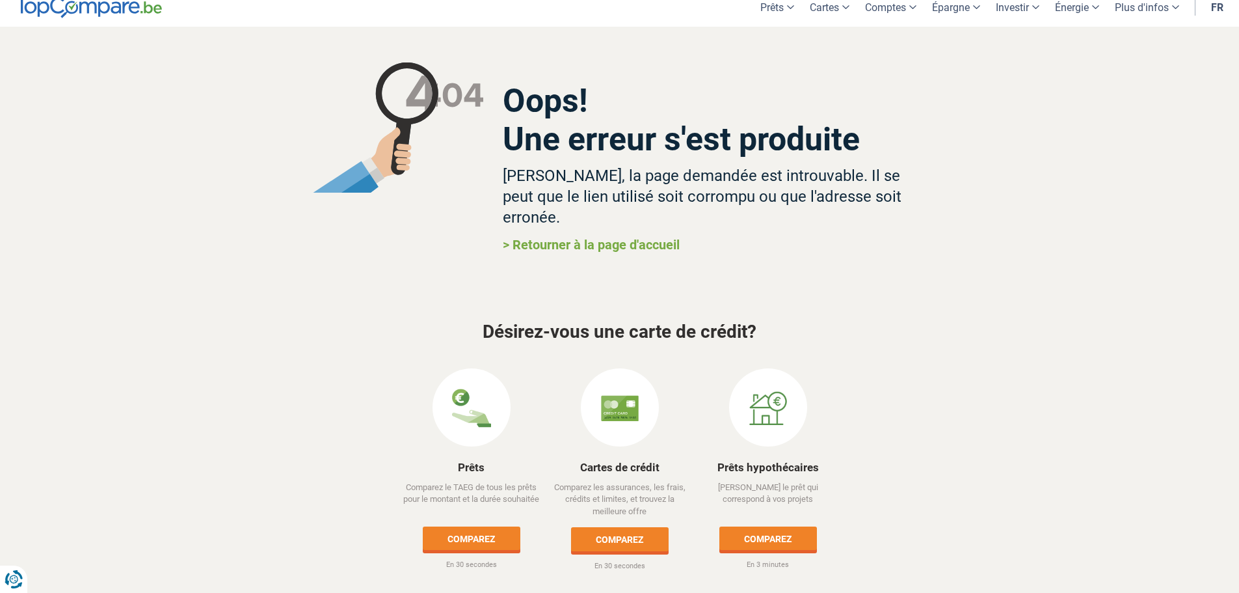
scroll to position [15, 0]
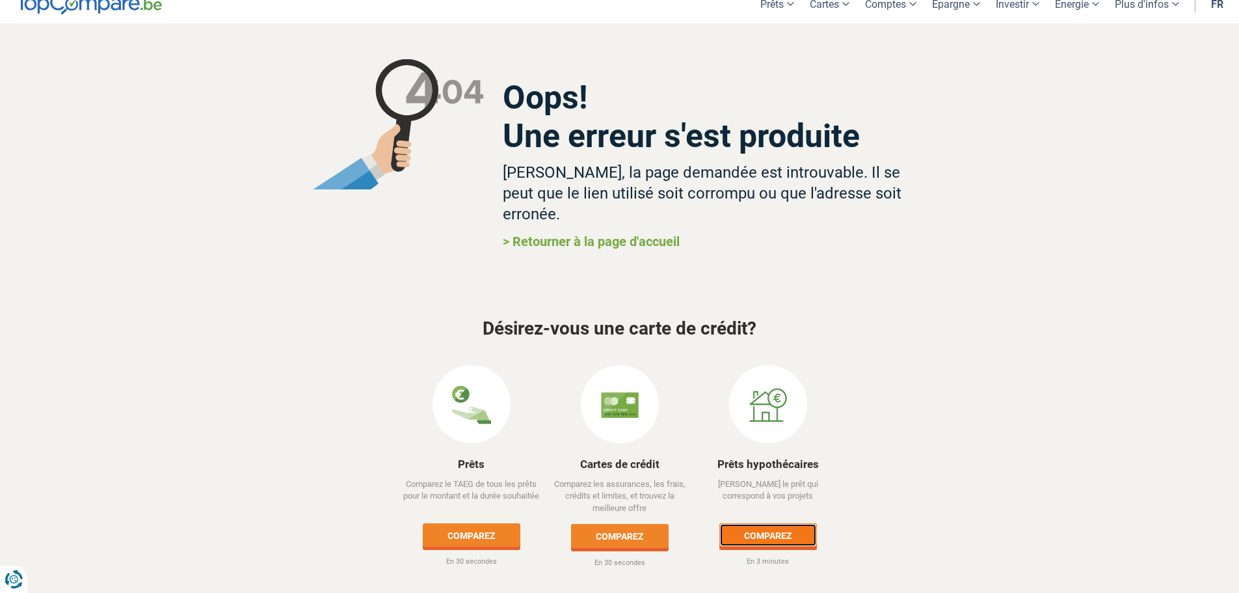
click at [753, 523] on link "Comparez" at bounding box center [768, 534] width 98 height 23
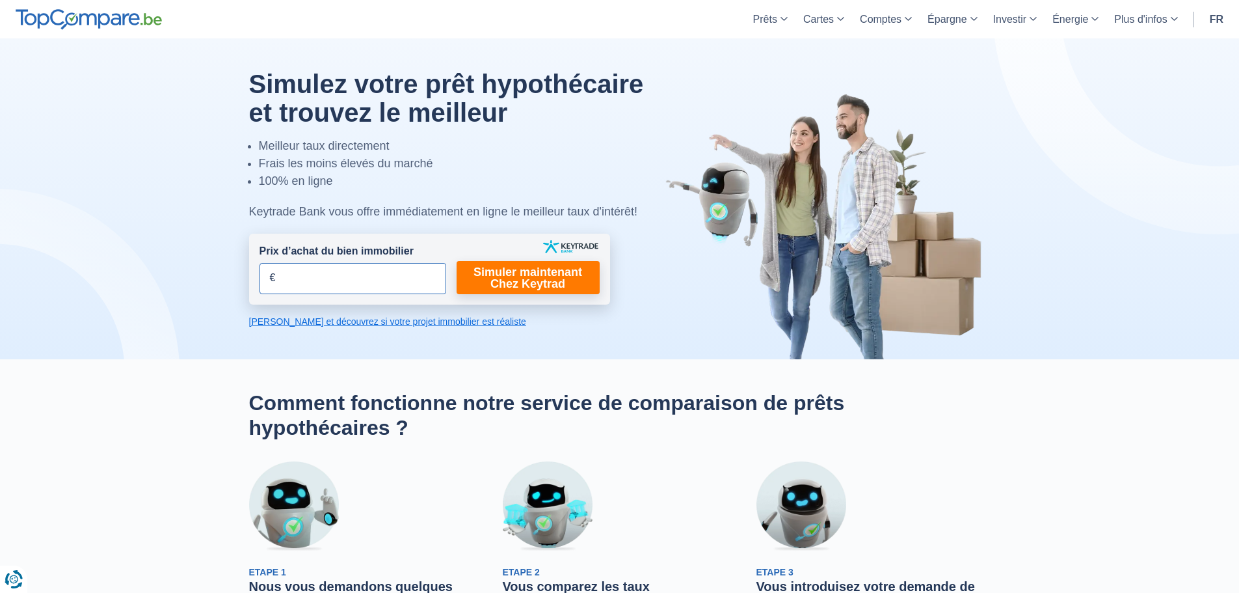
click at [356, 289] on input "Prix d’achat du bien immobilier" at bounding box center [353, 278] width 187 height 31
type input "160.000"
click at [491, 289] on link "Simuler maintenant Chez Keytrad" at bounding box center [528, 277] width 143 height 33
click at [493, 286] on link "Simuler maintenant Chez Keytrad" at bounding box center [528, 277] width 143 height 33
drag, startPoint x: 126, startPoint y: 419, endPoint x: 135, endPoint y: 431, distance: 15.0
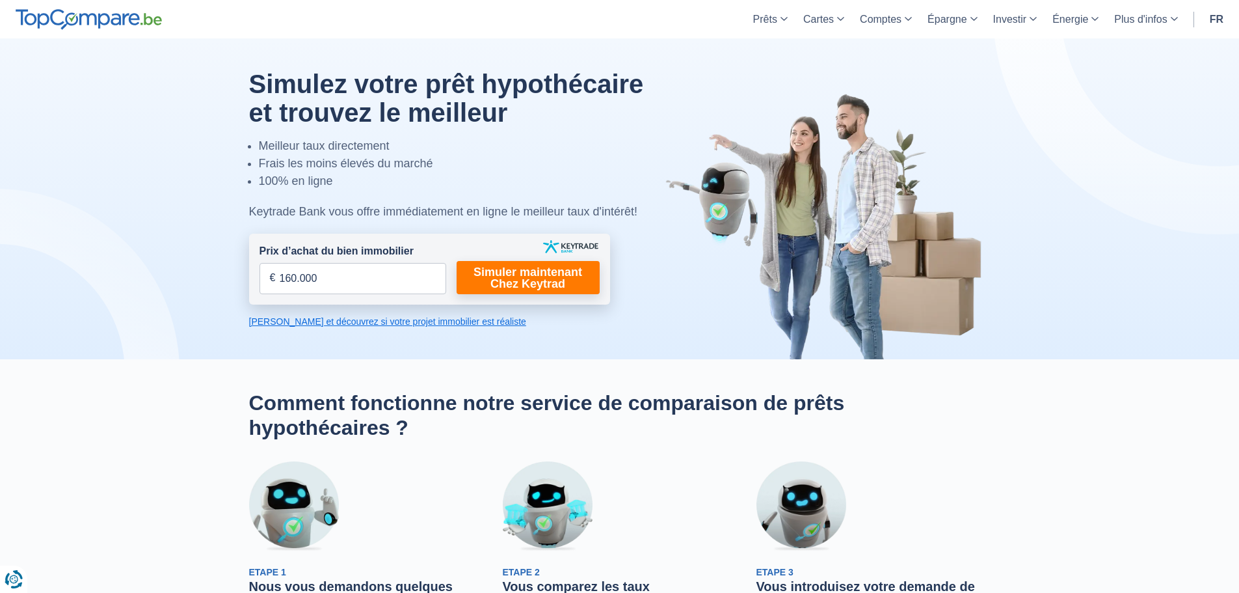
click at [127, 420] on section "Comment fonctionne notre service de comparaison de prêts hypothécaires ? Etape …" at bounding box center [619, 531] width 1239 height 345
click at [1068, 283] on div at bounding box center [619, 198] width 1259 height 321
